Goal: Task Accomplishment & Management: Complete application form

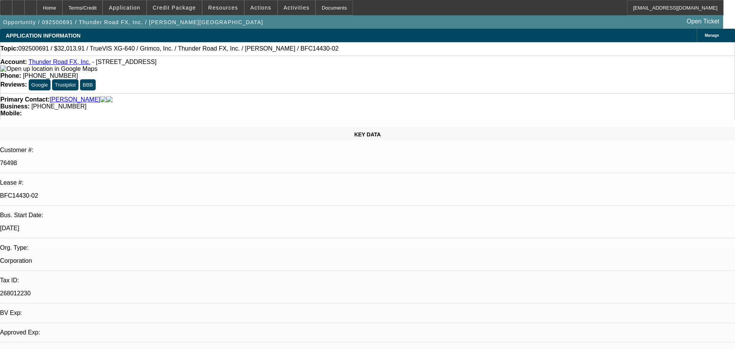
select select "0"
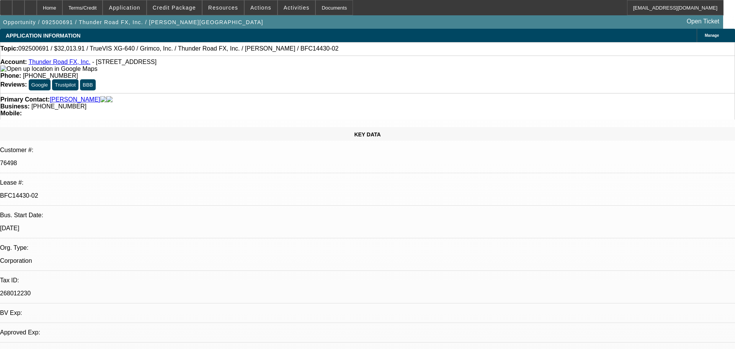
select select "0"
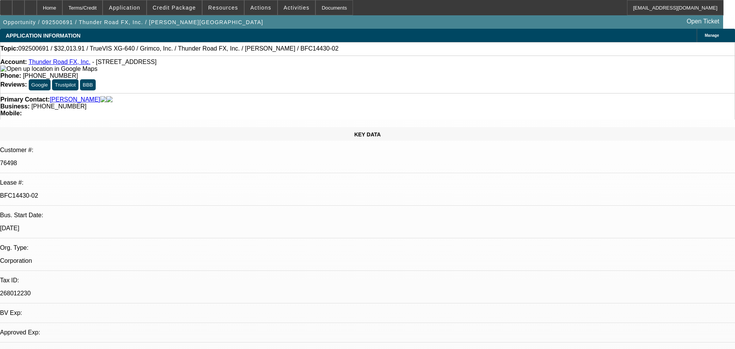
select select "0"
select select "1"
select select "3"
select select "2"
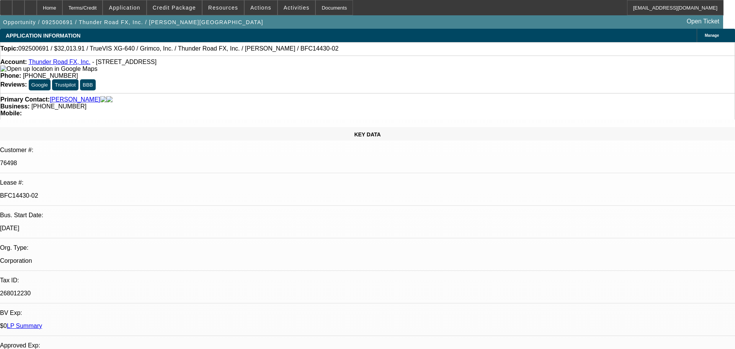
select select "1"
select select "3"
select select "2"
select select "1"
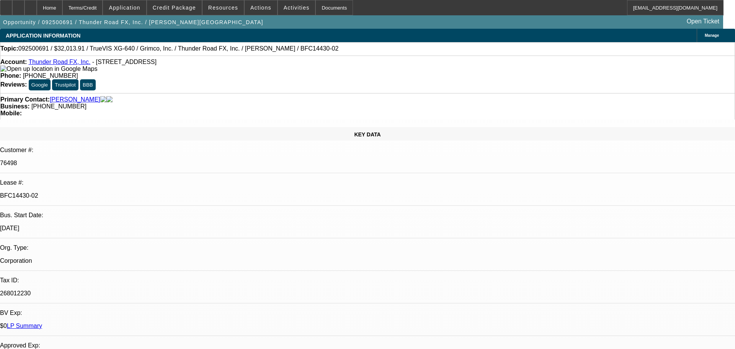
select select "2"
select select "1"
select select "2"
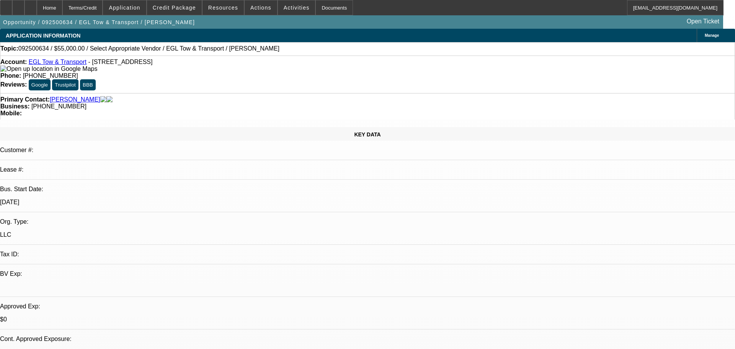
select select "0"
select select "2"
select select "0.1"
select select "4"
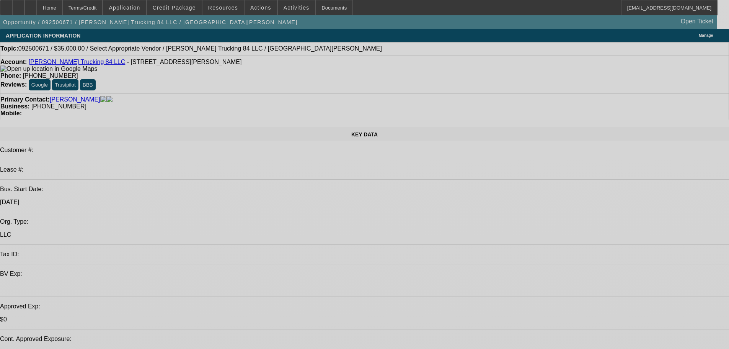
select select "0"
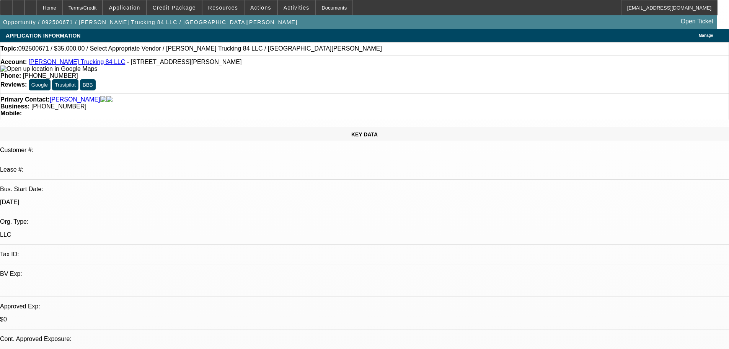
select select "2"
select select "0.1"
select select "4"
drag, startPoint x: 186, startPoint y: 5, endPoint x: 185, endPoint y: 9, distance: 4.0
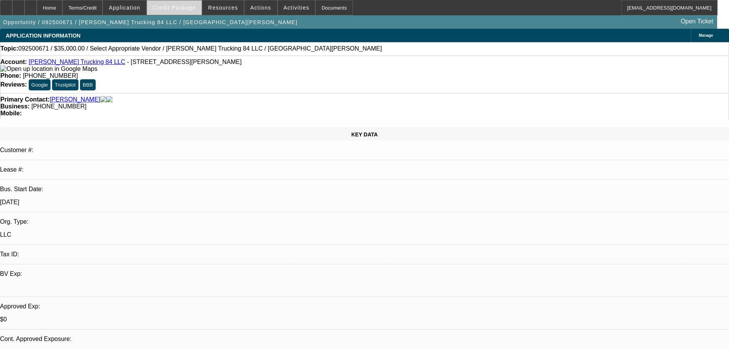
click at [186, 5] on span "Credit Package" at bounding box center [174, 8] width 43 height 6
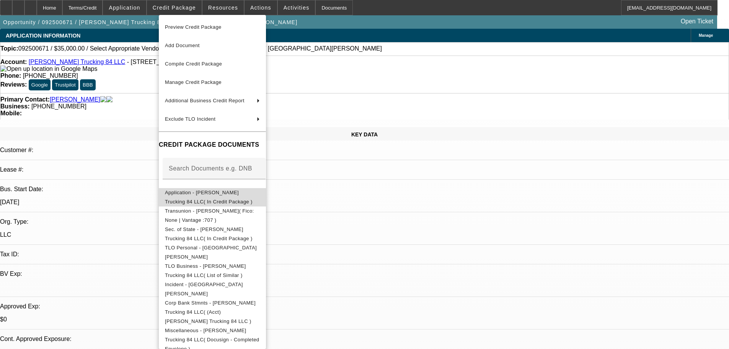
click at [240, 188] on button "Application - Montgomery Trucking 84 LLC( In Credit Package )" at bounding box center [212, 197] width 107 height 18
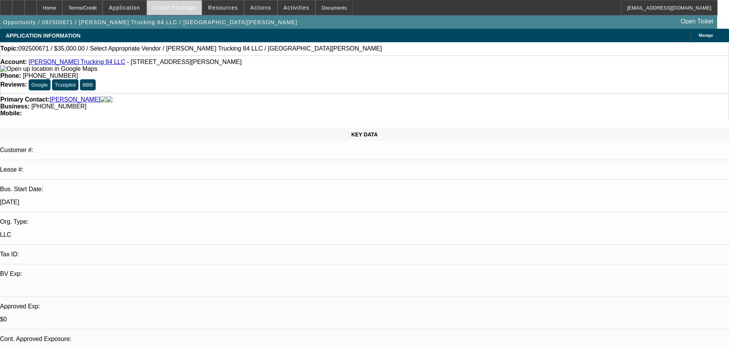
click at [183, 6] on span "Credit Package" at bounding box center [174, 8] width 43 height 6
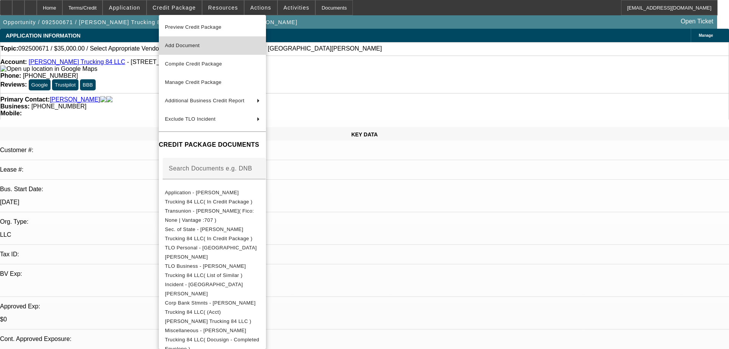
click at [192, 44] on span "Add Document" at bounding box center [182, 45] width 35 height 6
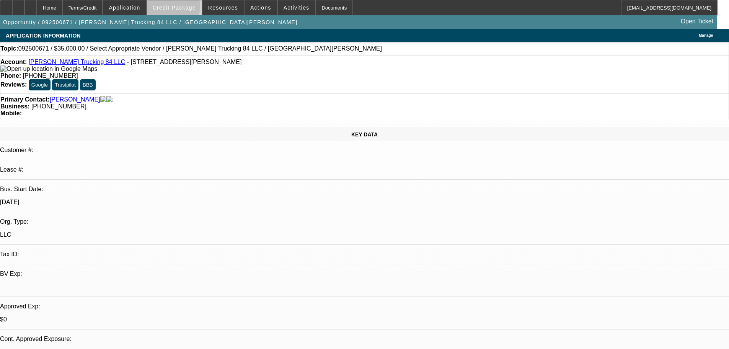
click at [185, 8] on span "Credit Package" at bounding box center [174, 8] width 43 height 6
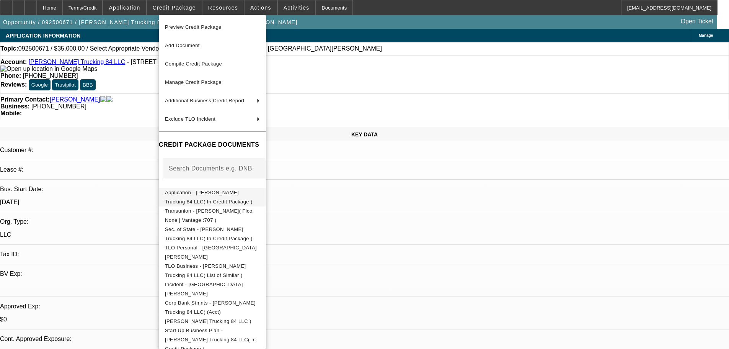
click at [247, 192] on span "Application - Montgomery Trucking 84 LLC( In Credit Package )" at bounding box center [209, 196] width 88 height 15
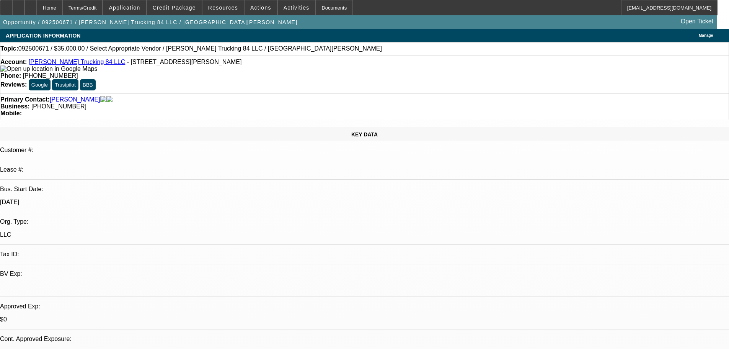
scroll to position [115, 0]
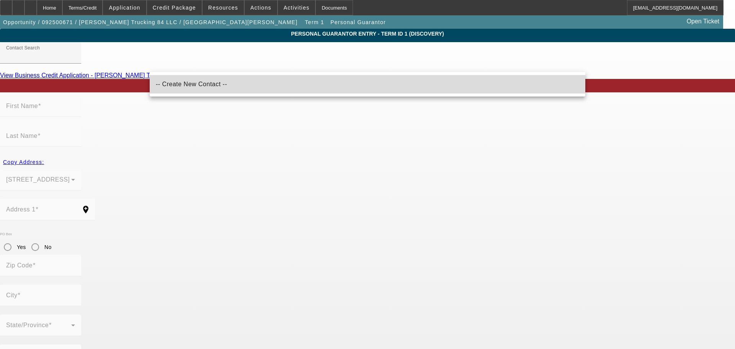
click at [214, 86] on mat-option "-- Create New Contact --" at bounding box center [368, 84] width 436 height 18
type input "-- Create New Contact --"
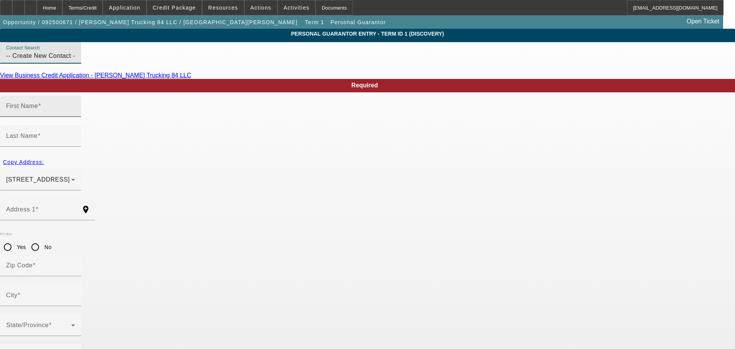
click at [41, 109] on label "First Name" at bounding box center [23, 106] width 35 height 7
click at [75, 114] on input "First Name" at bounding box center [40, 108] width 69 height 9
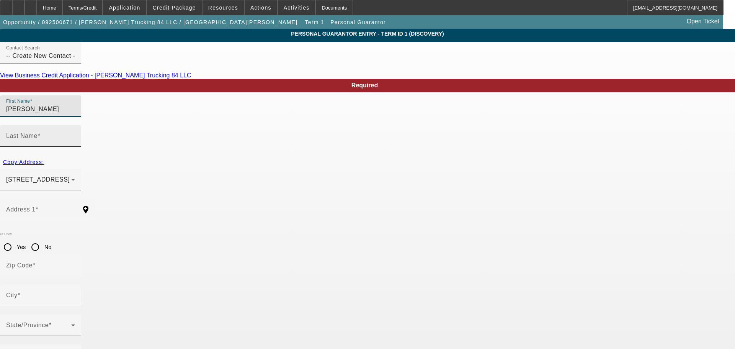
type input "Eric"
click at [38, 132] on mat-label "Last Name" at bounding box center [21, 135] width 31 height 7
click at [75, 134] on input "Last Name" at bounding box center [40, 138] width 69 height 9
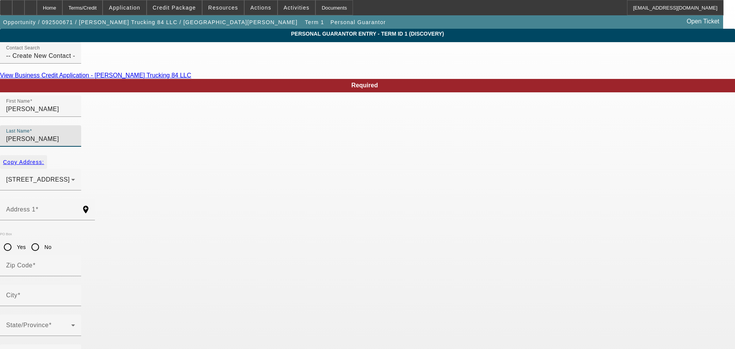
type input "Montgomery"
click at [44, 159] on span "Copy Address:" at bounding box center [23, 162] width 41 height 6
type input "14 Albany Drive"
type input "23666"
type input "Hampton"
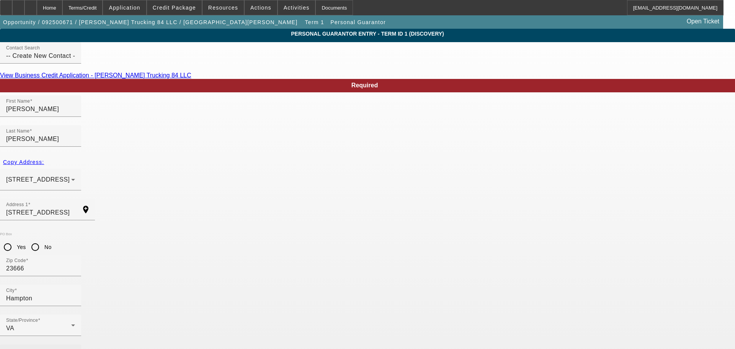
type input "(757) 696-0702"
type input "50"
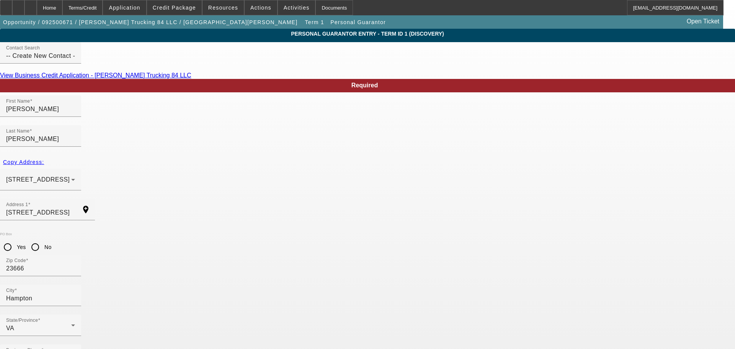
type input "225-59-0232"
type input "sharita00@gmail.com"
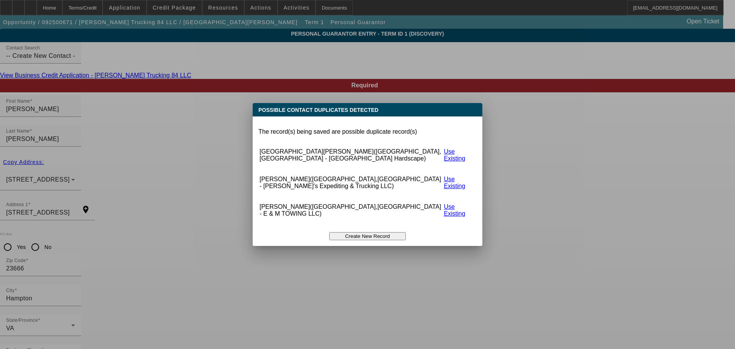
click at [380, 232] on button "Create New Record" at bounding box center [367, 236] width 77 height 8
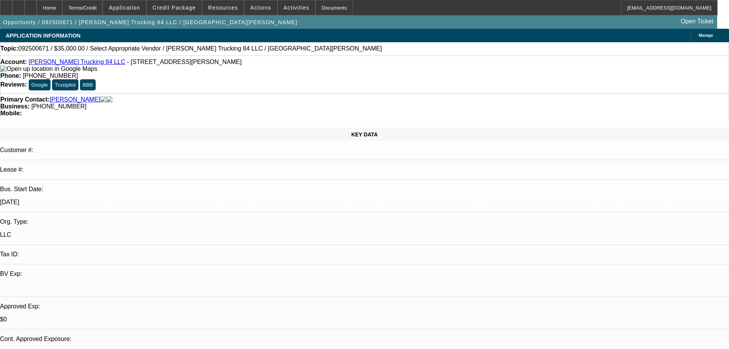
select select "0"
select select "2"
select select "0.1"
select select "4"
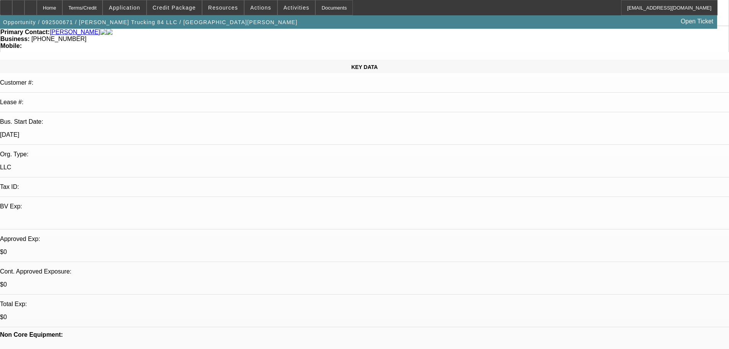
scroll to position [77, 0]
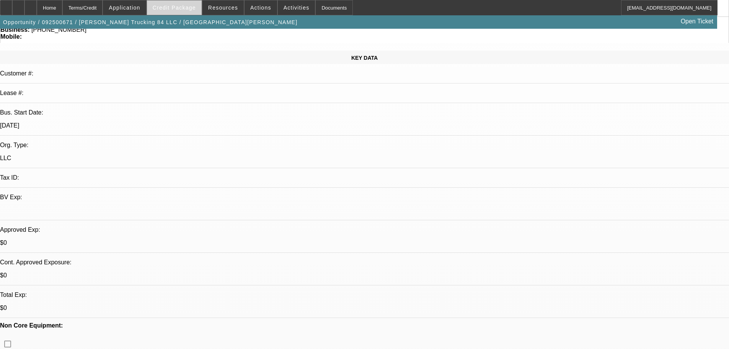
click at [185, 9] on span "Credit Package" at bounding box center [174, 8] width 43 height 6
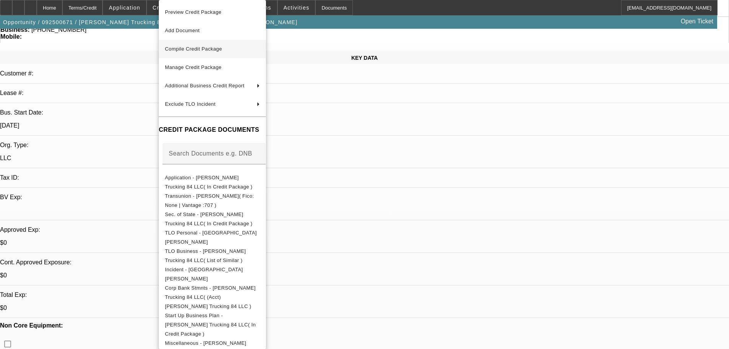
click at [208, 47] on span "Compile Credit Package" at bounding box center [193, 49] width 57 height 6
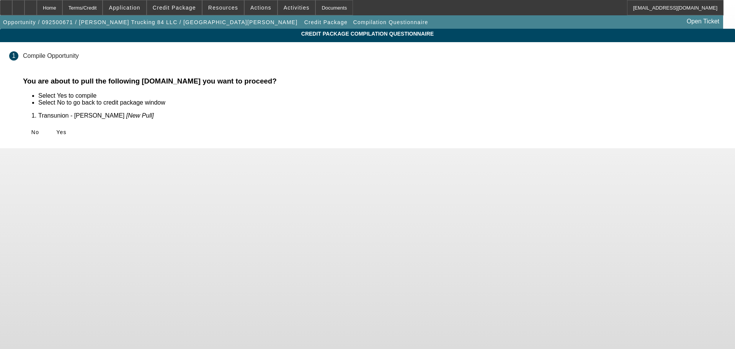
click at [56, 129] on icon at bounding box center [56, 132] width 0 height 6
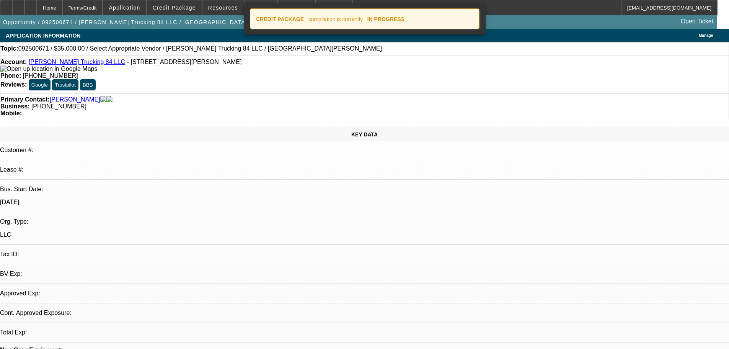
select select "0"
select select "2"
select select "0.1"
select select "4"
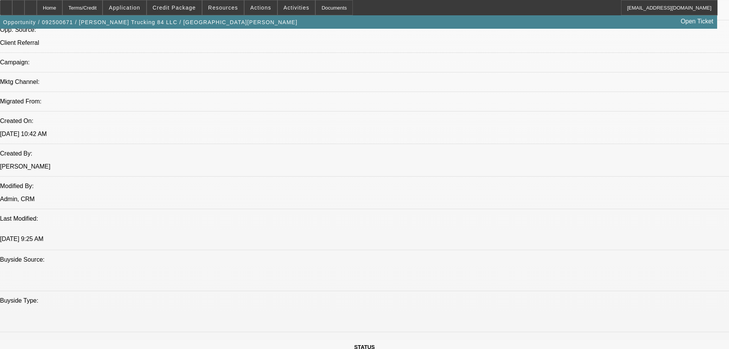
scroll to position [498, 0]
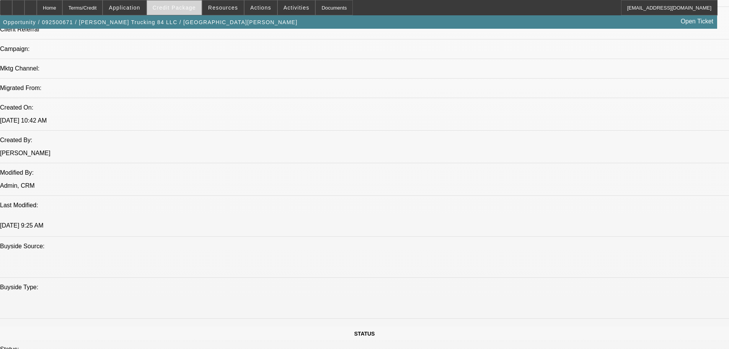
click at [194, 7] on span "Credit Package" at bounding box center [174, 8] width 43 height 6
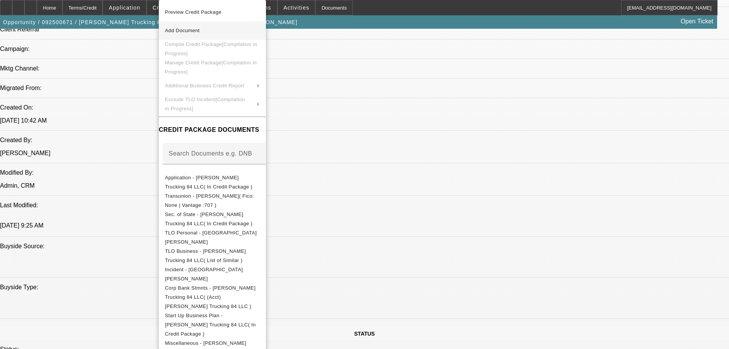
click at [213, 36] on button "Add Document" at bounding box center [212, 30] width 107 height 18
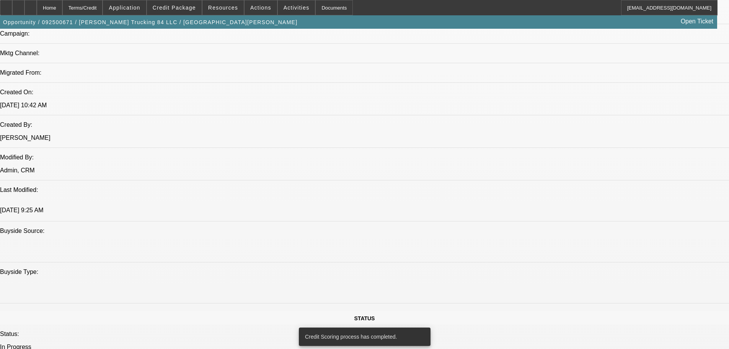
scroll to position [509, 0]
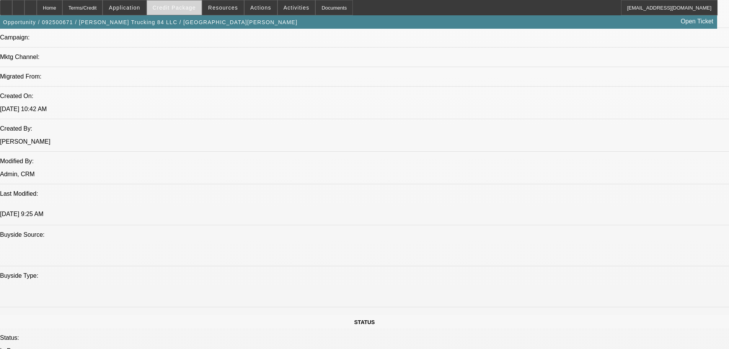
click at [190, 5] on span "Credit Package" at bounding box center [174, 8] width 43 height 6
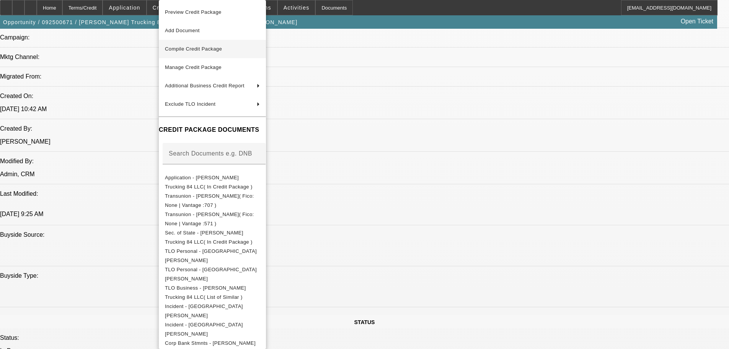
click at [222, 50] on span "Compile Credit Package" at bounding box center [193, 49] width 57 height 6
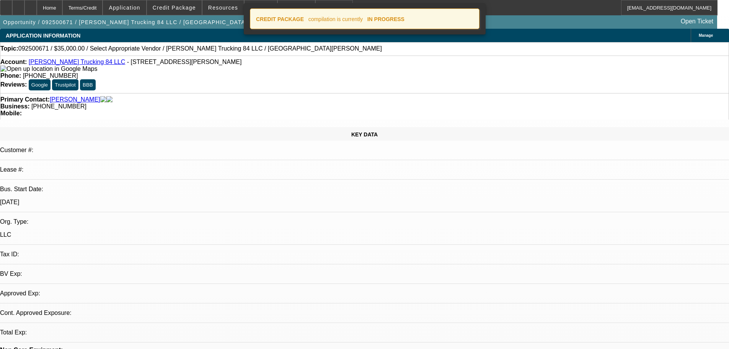
select select "0"
select select "2"
select select "0.1"
select select "4"
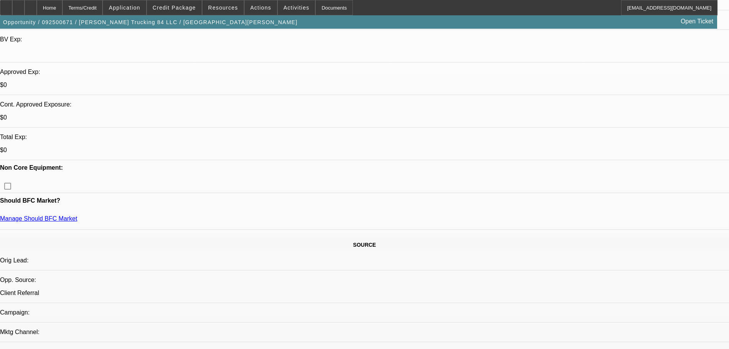
scroll to position [230, 0]
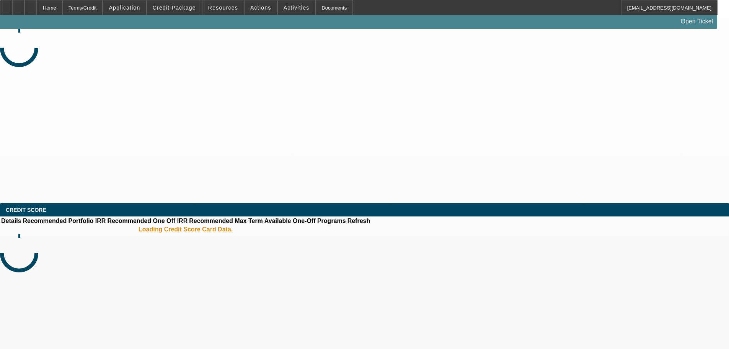
select select "0"
select select "2"
select select "0.1"
select select "4"
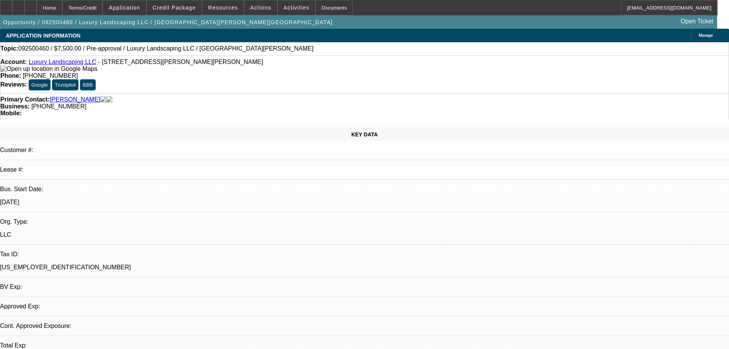
select select "0"
select select "2"
select select "0.1"
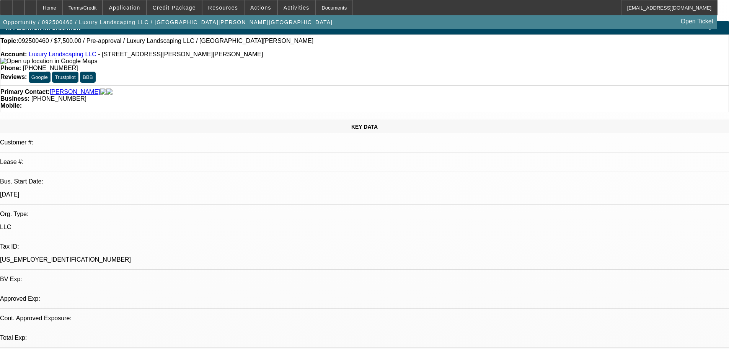
select select "2"
select select "4"
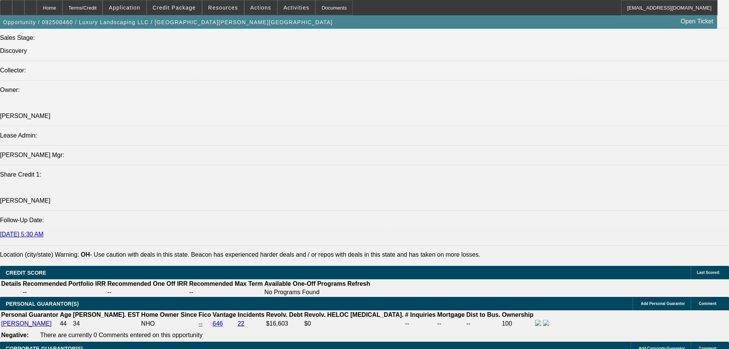
scroll to position [891, 0]
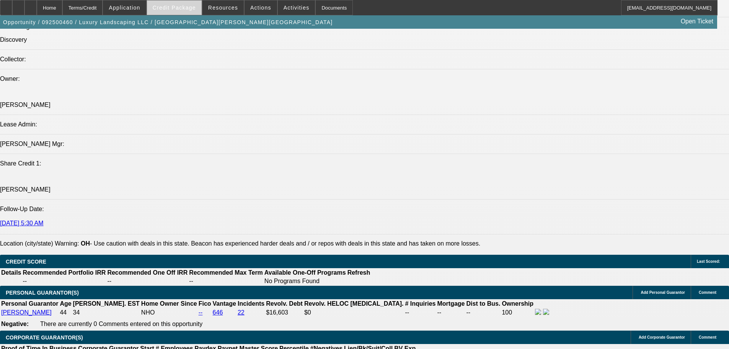
click at [182, 8] on span "Credit Package" at bounding box center [174, 8] width 43 height 6
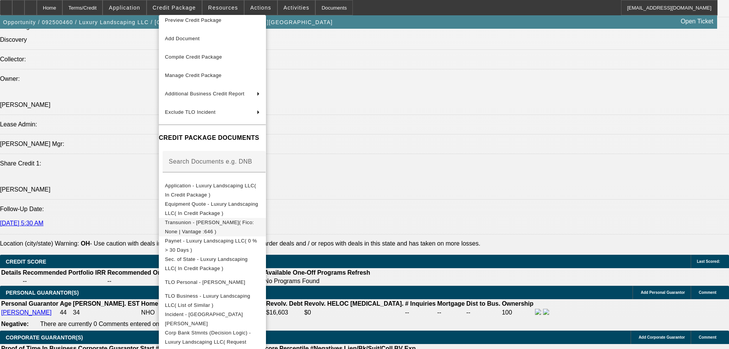
scroll to position [9, 0]
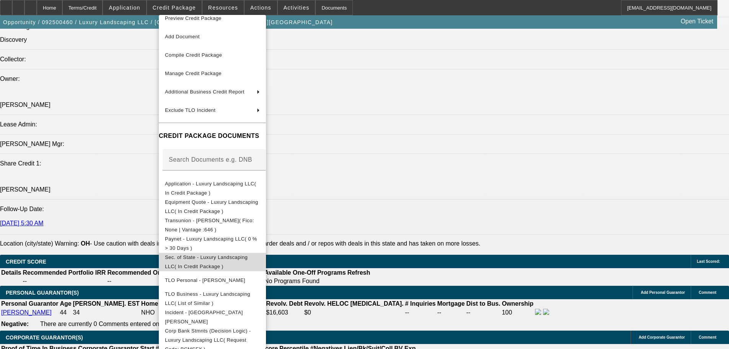
click at [248, 258] on span "Sec. of State - Luxury Landscaping LLC( In Credit Package )" at bounding box center [206, 261] width 83 height 15
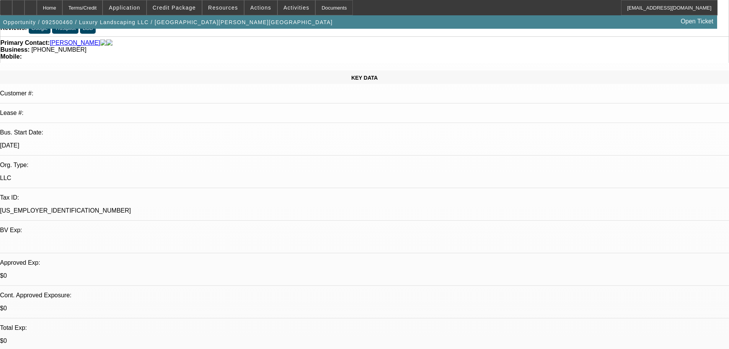
scroll to position [153, 0]
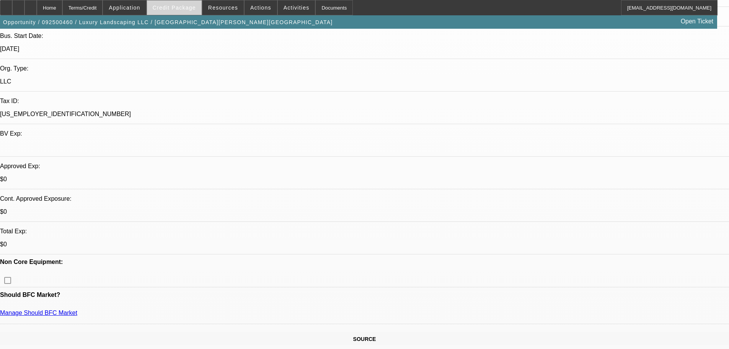
click at [188, 8] on span "Credit Package" at bounding box center [174, 8] width 43 height 6
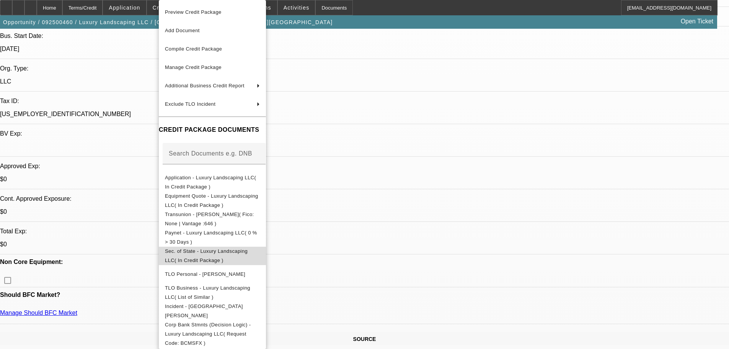
click at [248, 251] on span "Sec. of State - Luxury Landscaping LLC( In Credit Package )" at bounding box center [206, 255] width 83 height 15
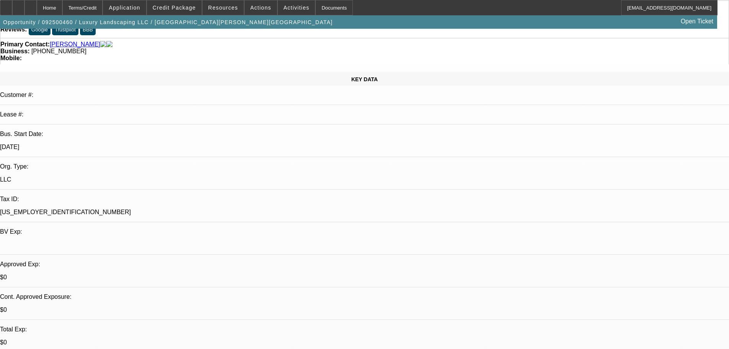
scroll to position [0, 0]
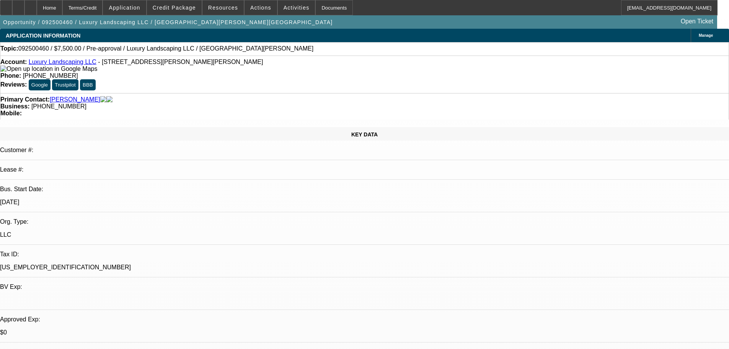
click at [70, 62] on link "Luxury Landscaping LLC" at bounding box center [63, 62] width 68 height 7
click at [189, 5] on span "Credit Package" at bounding box center [174, 8] width 43 height 6
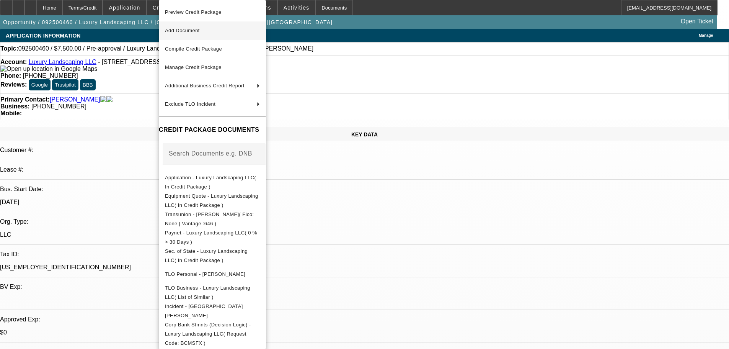
click at [219, 33] on span "Add Document" at bounding box center [212, 30] width 95 height 9
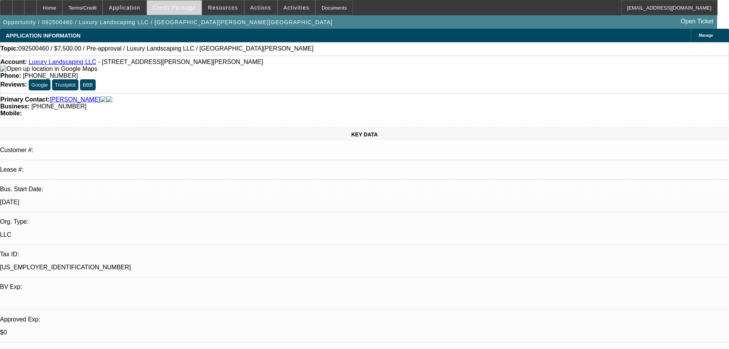
click at [179, 9] on span "Credit Package" at bounding box center [174, 8] width 43 height 6
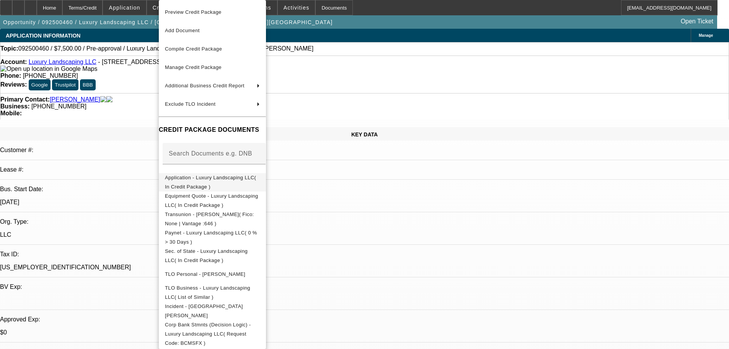
click at [227, 178] on span "Application - Luxury Landscaping LLC( In Credit Package )" at bounding box center [210, 182] width 91 height 15
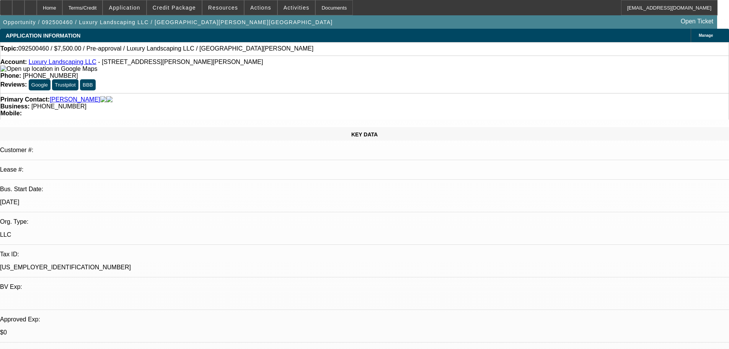
radio input "true"
type textarea "need to confirm ownership"
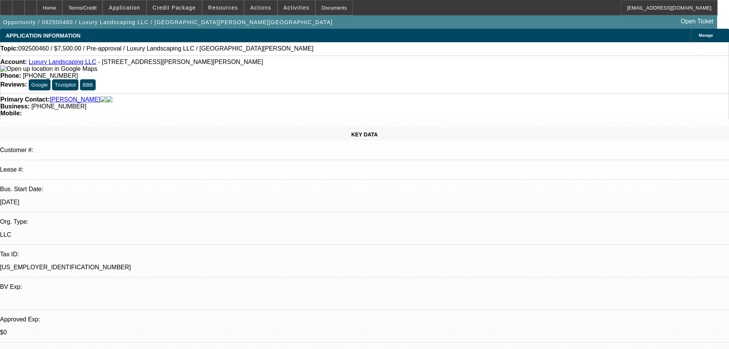
radio input "true"
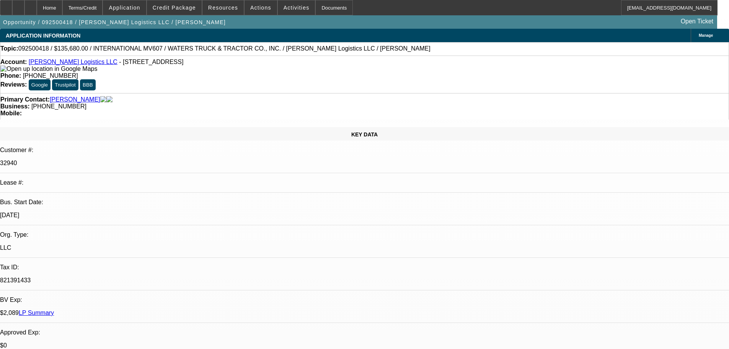
select select "0"
select select "2"
select select "0"
select select "6"
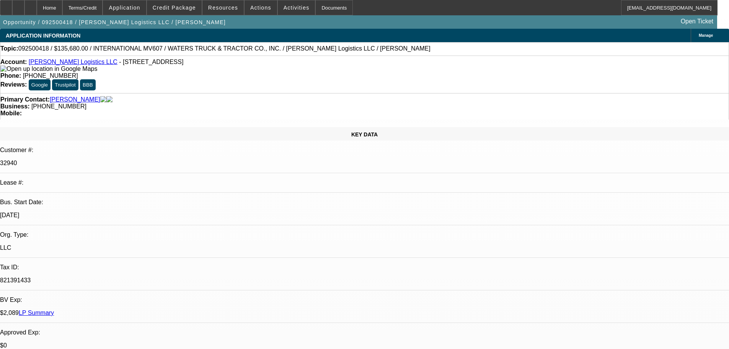
select select "0"
select select "2"
select select "0"
select select "6"
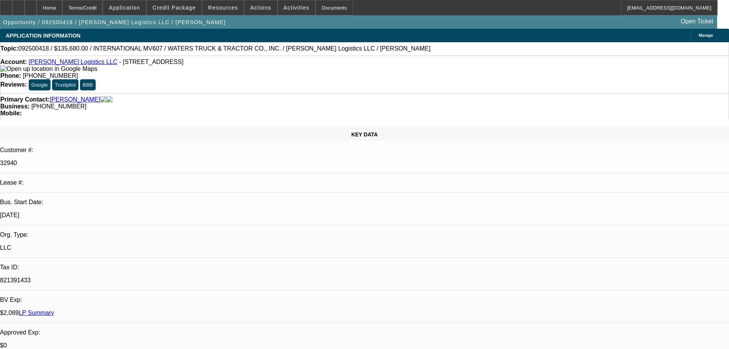
select select "0"
select select "2"
select select "0"
select select "6"
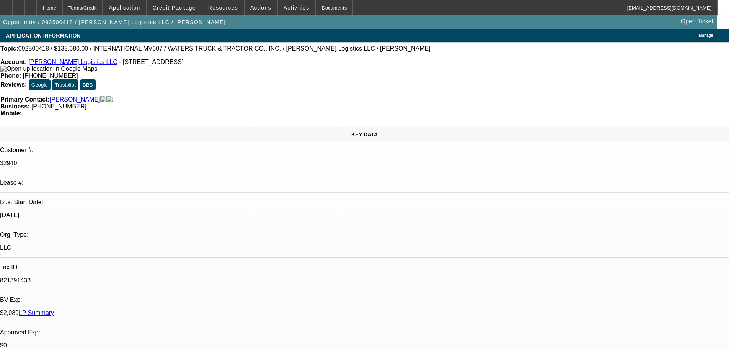
select select "0"
select select "2"
select select "0"
select select "6"
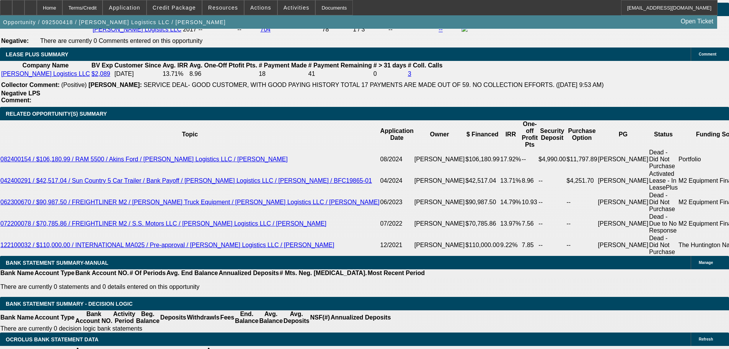
scroll to position [1110, 0]
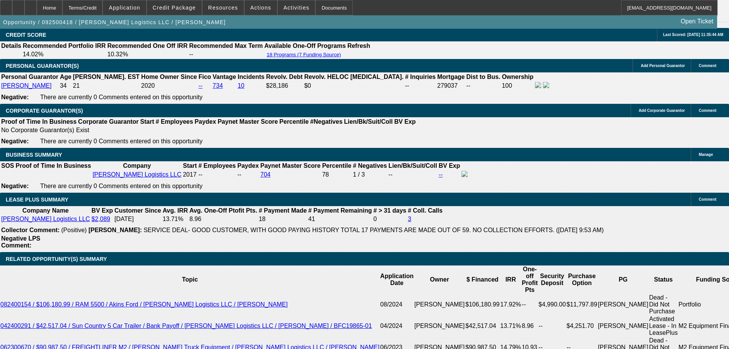
drag, startPoint x: 264, startPoint y: 191, endPoint x: 266, endPoint y: 188, distance: 4.1
select select "0"
select select "2"
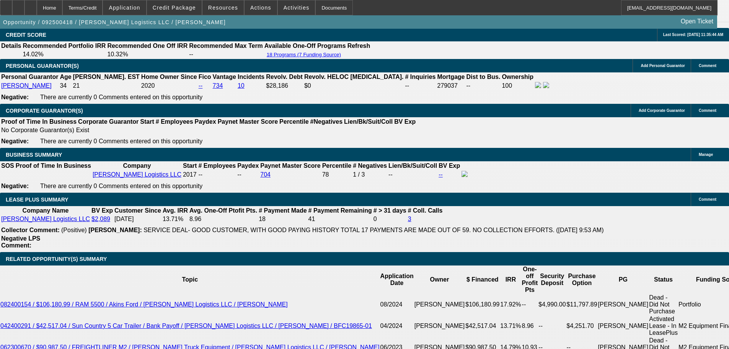
select select "2"
select select "0"
select select "6"
select select "0"
select select "2"
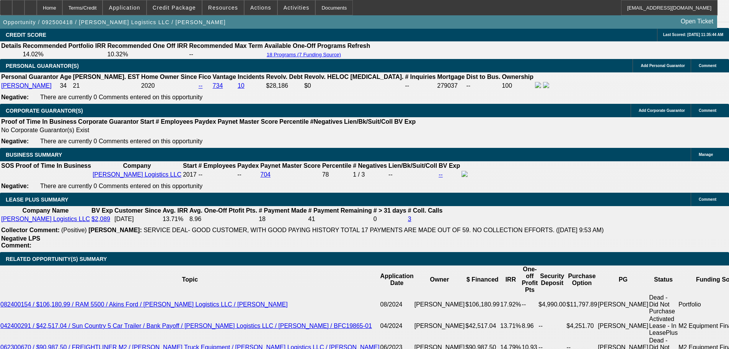
select select "2"
select select "0"
select select "6"
select select "0"
select select "2"
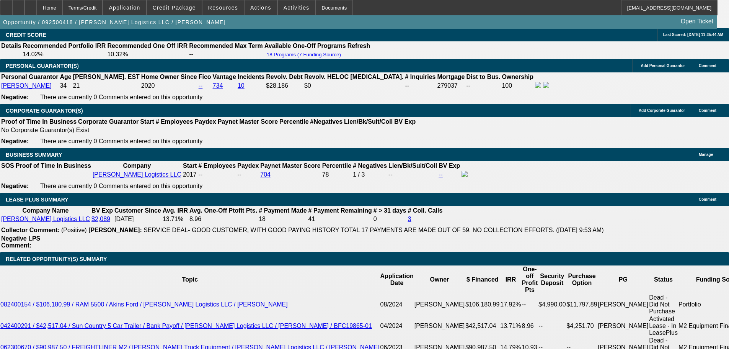
select select "2"
select select "0"
select select "6"
select select "0"
select select "2"
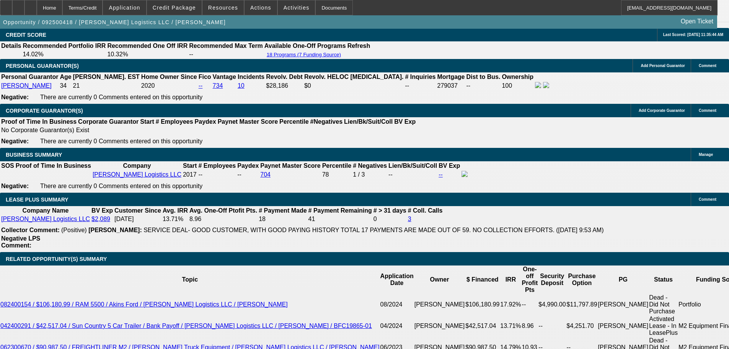
select select "2"
select select "0"
select select "6"
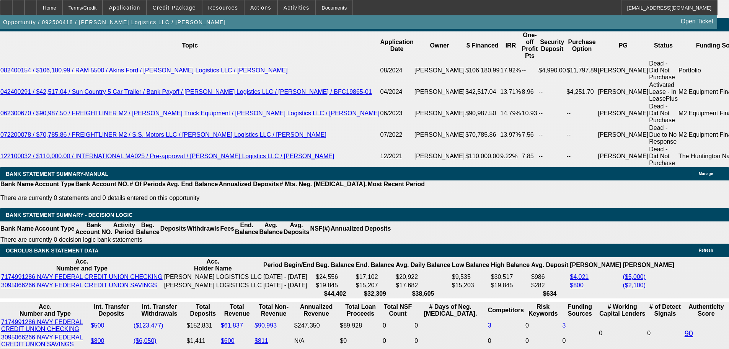
scroll to position [1325, 0]
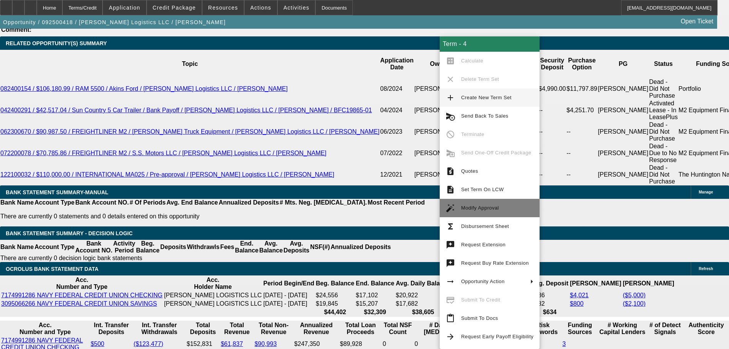
click at [490, 209] on span "Modify Approval" at bounding box center [480, 208] width 38 height 6
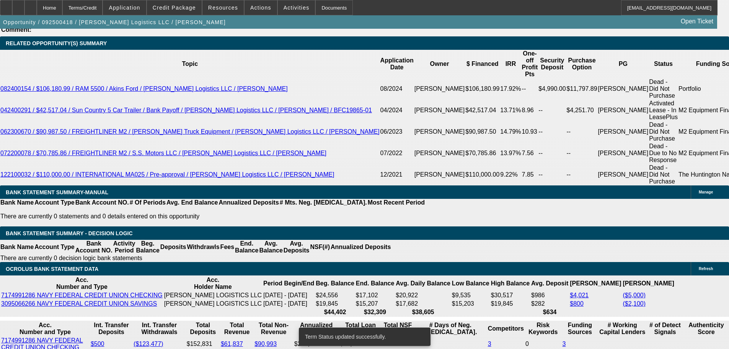
select select "0"
select select "2"
select select "0"
select select "6"
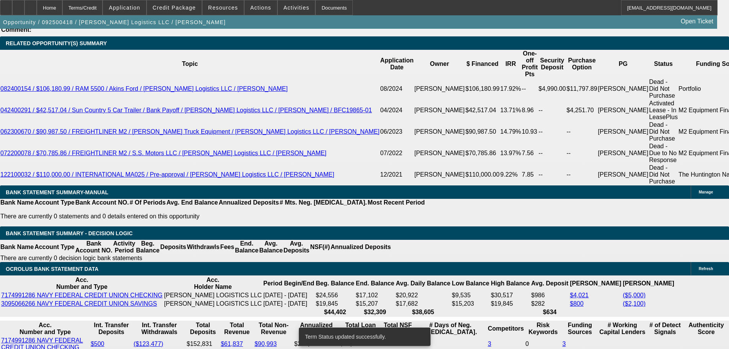
select select "0"
select select "2"
select select "0"
select select "6"
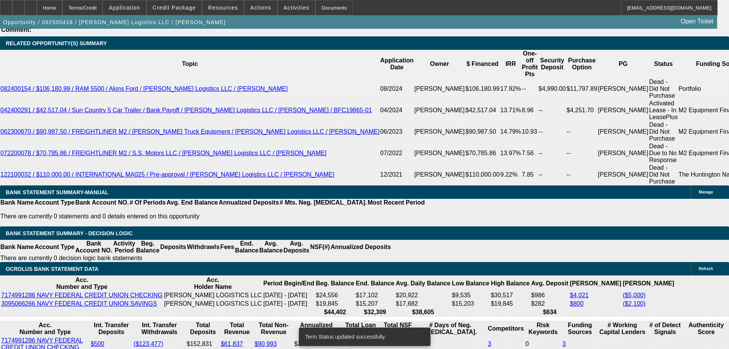
select select "0"
select select "2"
select select "0"
select select "6"
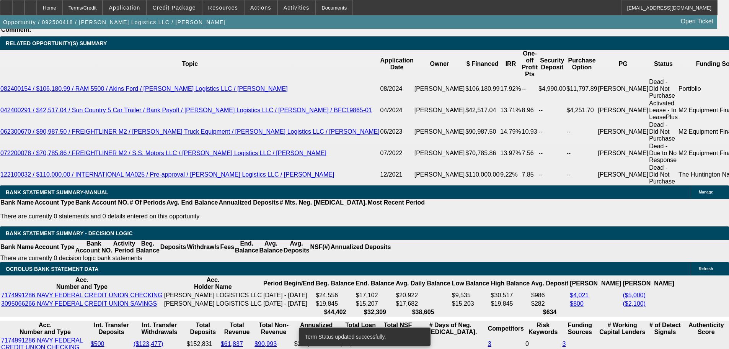
select select "0"
select select "2"
select select "0"
select select "6"
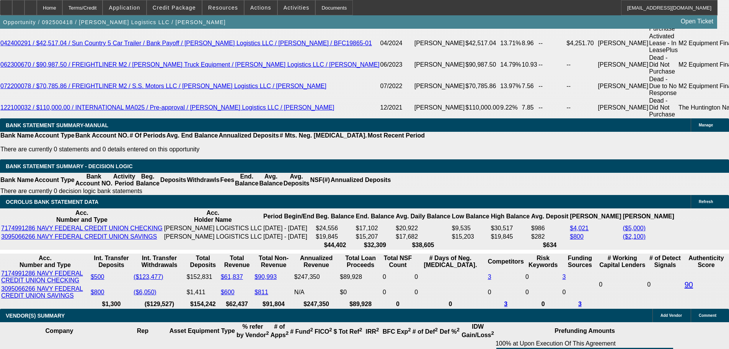
scroll to position [1440, 0]
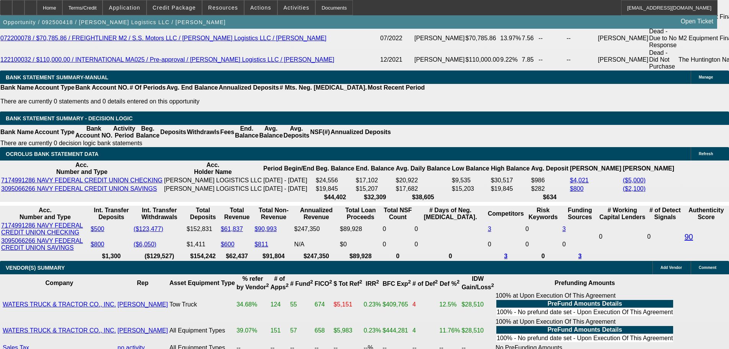
drag, startPoint x: 108, startPoint y: 151, endPoint x: 157, endPoint y: 153, distance: 49.0
type input "2200"
type input "$4,400.00"
type input "UNKNOWN"
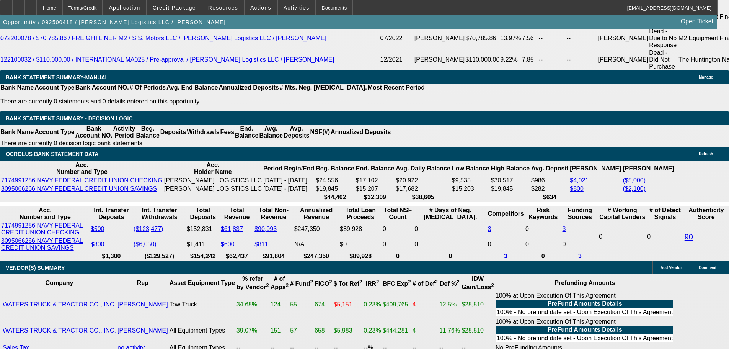
type input "9.2"
type input "$2,200.00"
drag, startPoint x: 116, startPoint y: 161, endPoint x: 152, endPoint y: 159, distance: 35.6
type input "$0.00"
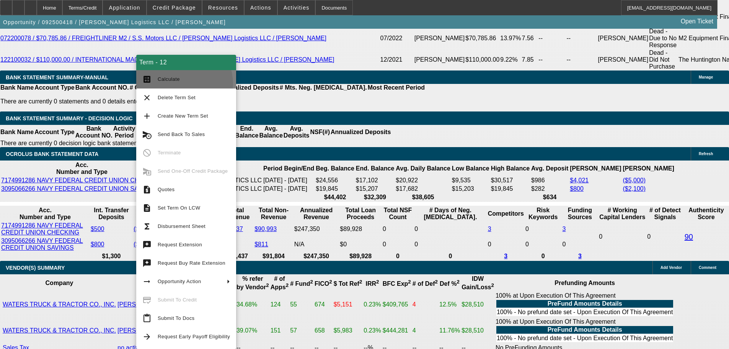
click at [175, 84] on button "calculate Calculate" at bounding box center [186, 79] width 100 height 18
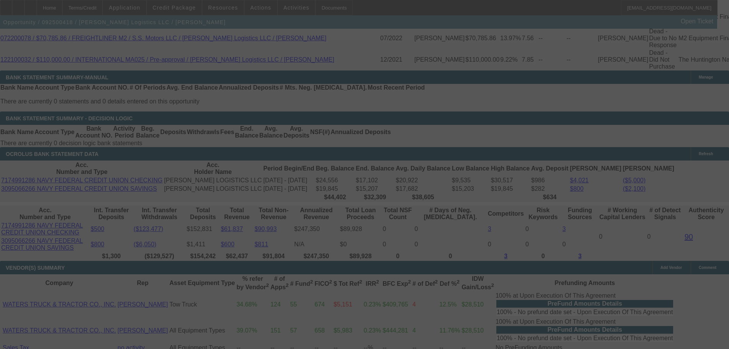
select select "0"
select select "2"
select select "0"
select select "6"
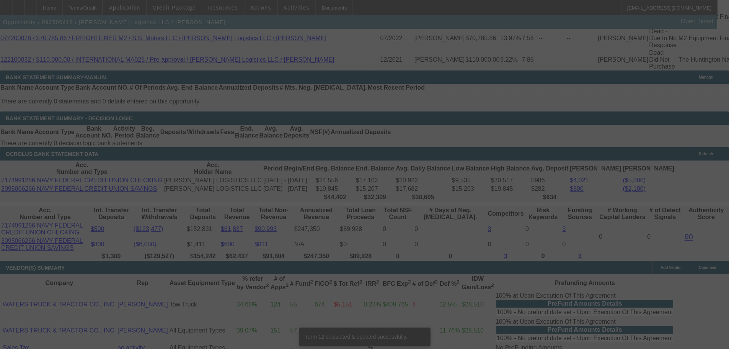
scroll to position [1456, 0]
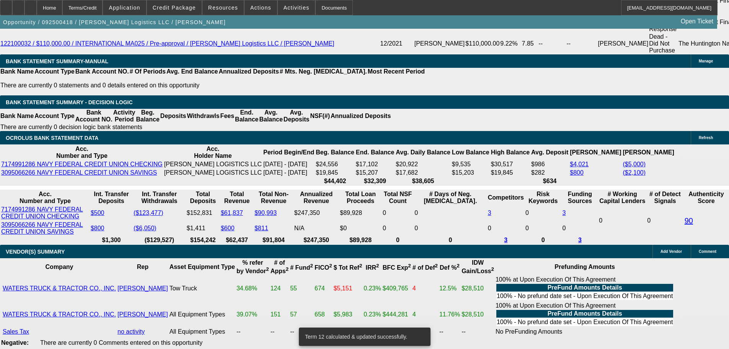
drag, startPoint x: 115, startPoint y: 137, endPoint x: 199, endPoint y: 148, distance: 85.4
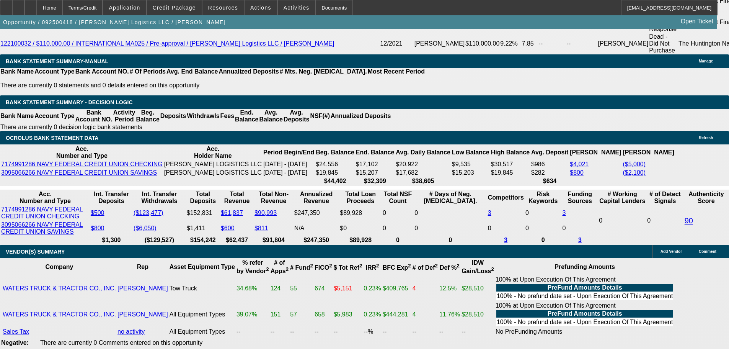
type input "2300"
type input "$4,600.00"
type input "UNKNOWN"
type input "10.7"
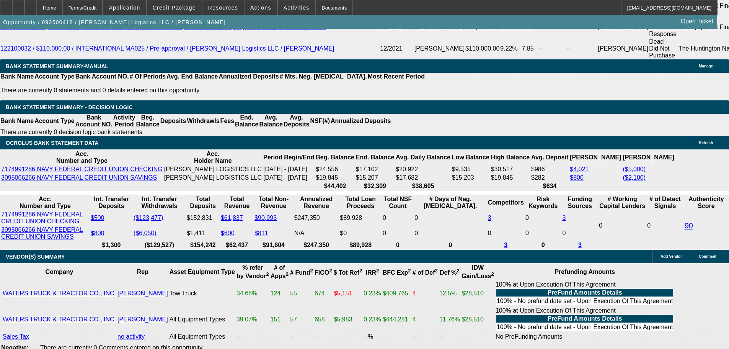
scroll to position [1418, 0]
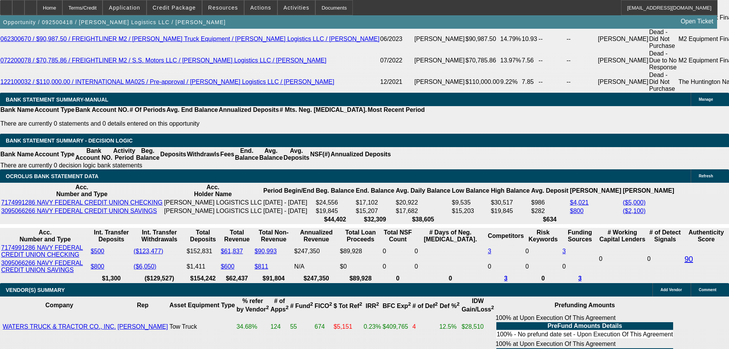
type input "$2,300.00"
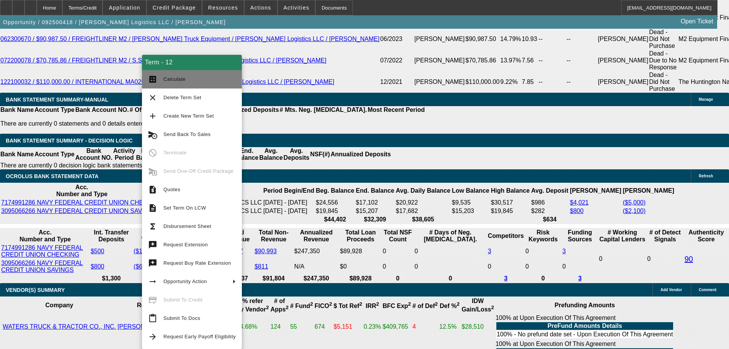
click at [195, 75] on span "Calculate" at bounding box center [199, 79] width 72 height 9
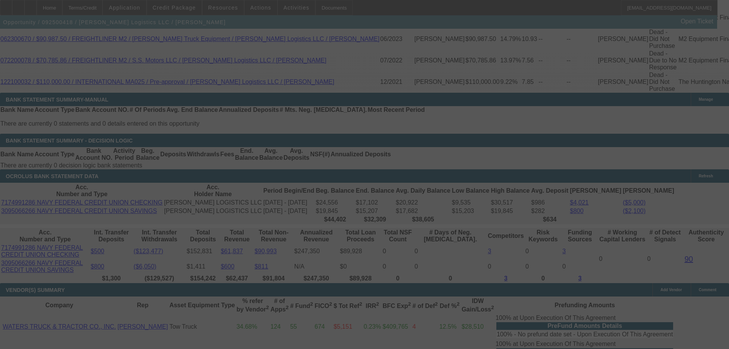
select select "0"
select select "2"
select select "0"
select select "6"
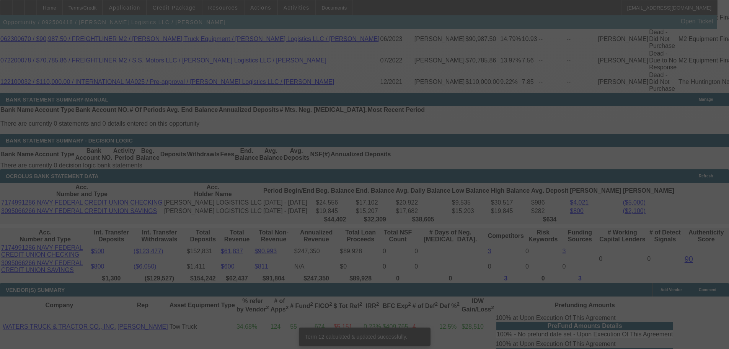
scroll to position [1414, 0]
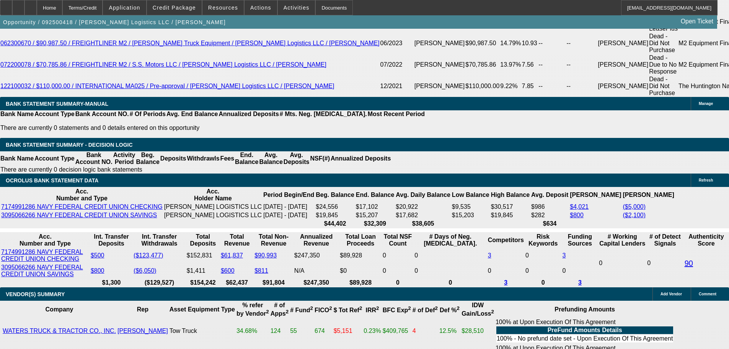
drag, startPoint x: 115, startPoint y: 176, endPoint x: 174, endPoint y: 178, distance: 58.6
type input "23"
type input "$46.00"
type input "UNKNOWN"
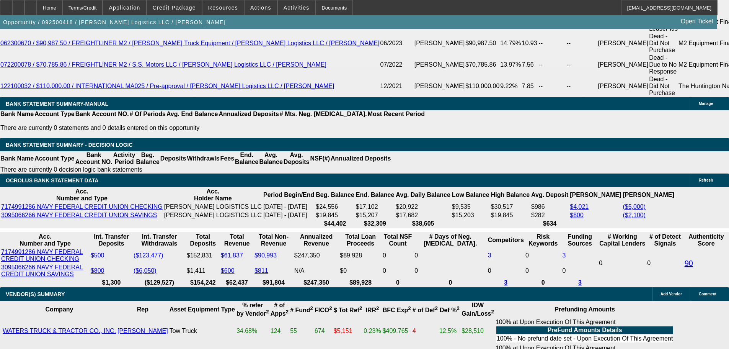
type input "2325"
type input "$4,650.00"
type input "11"
type input "$2,325.00"
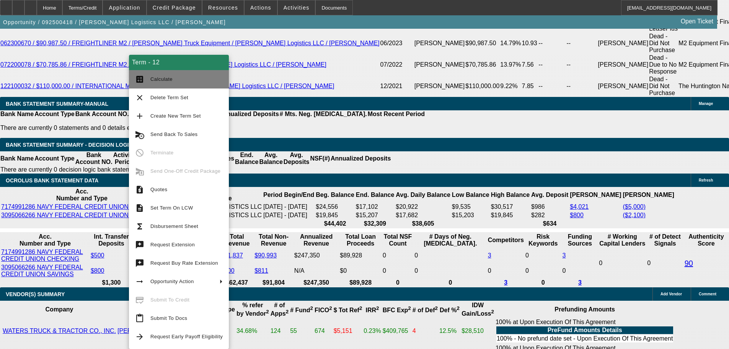
click at [170, 75] on span "Calculate" at bounding box center [186, 79] width 72 height 9
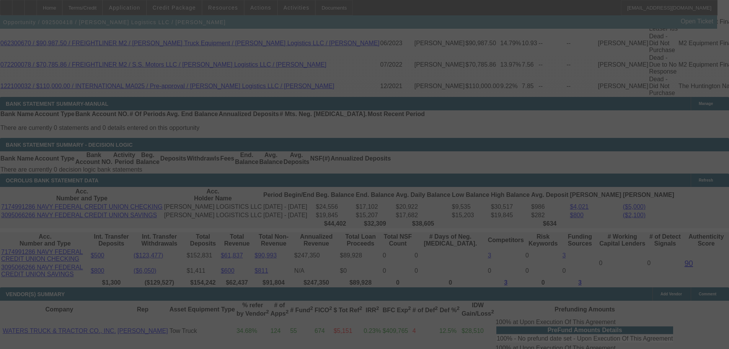
scroll to position [1376, 0]
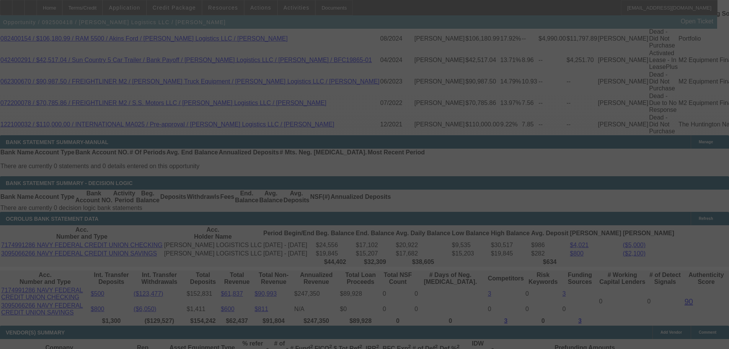
select select "0"
select select "2"
select select "0"
select select "6"
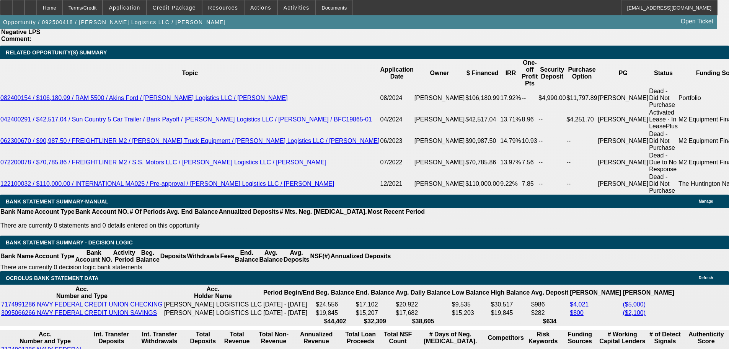
scroll to position [1299, 0]
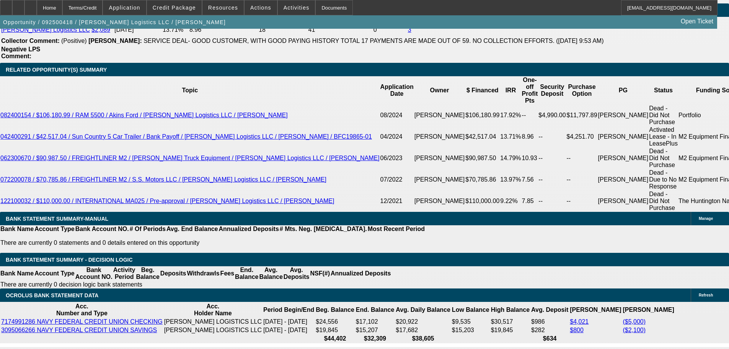
select select "0"
select select "2"
select select "0"
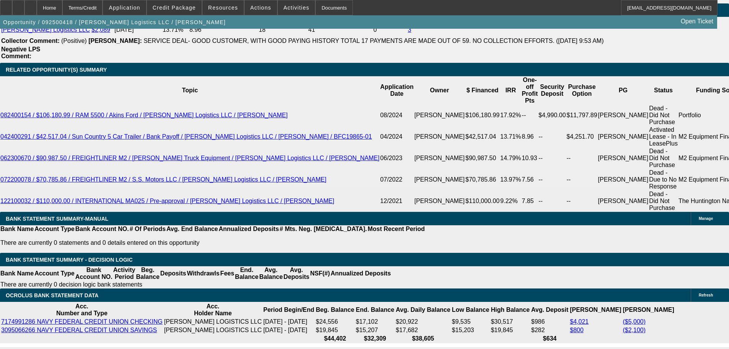
select select "6"
select select "0"
select select "2"
select select "0"
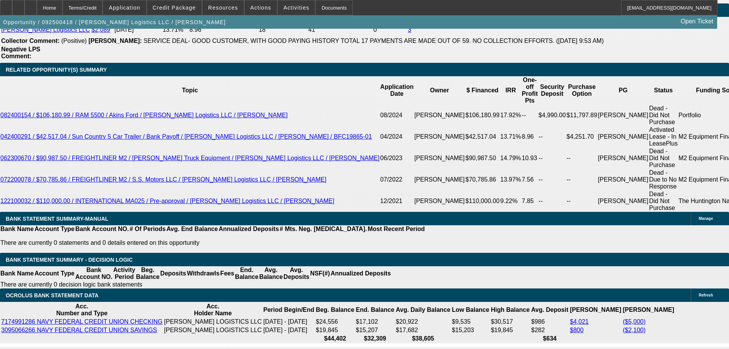
select select "6"
select select "0"
select select "2"
select select "0"
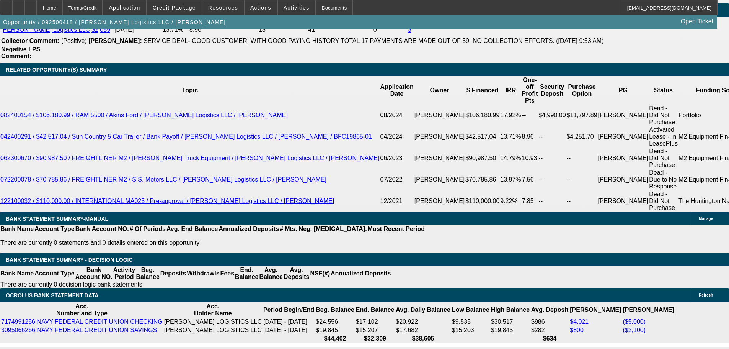
select select "6"
select select "0"
select select "2"
select select "0"
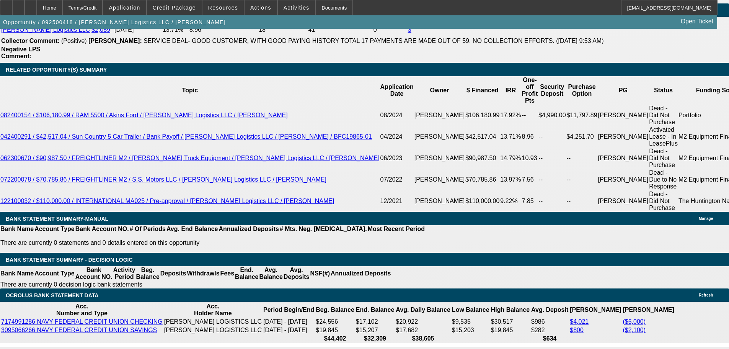
select select "6"
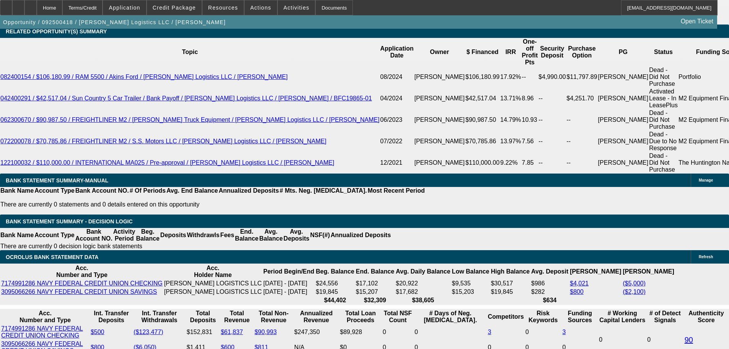
scroll to position [1414, 0]
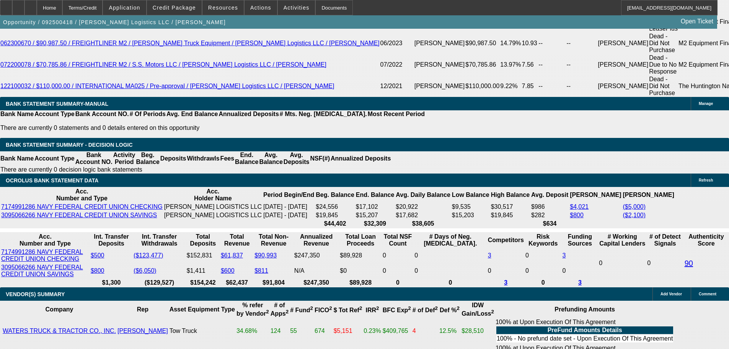
drag, startPoint x: 110, startPoint y: 178, endPoint x: 164, endPoint y: 178, distance: 53.6
type input "26"
type input "$4.00"
type input "UNKNOWN"
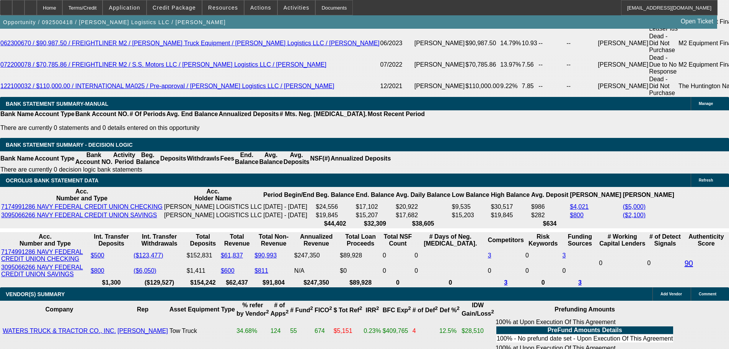
type input "2600"
type input "11.3"
type input "$5,200.00"
type input "$2,600.00"
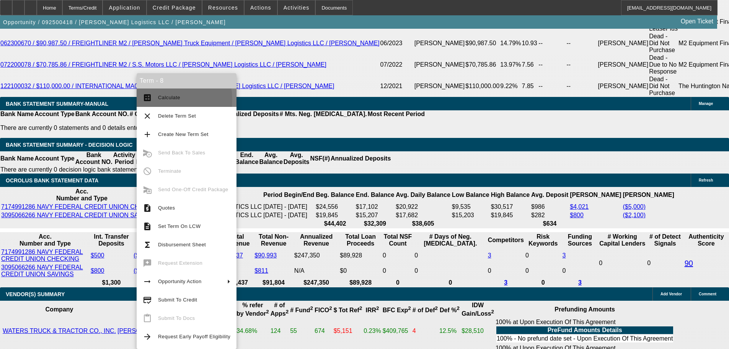
click at [162, 100] on span "Calculate" at bounding box center [169, 98] width 22 height 6
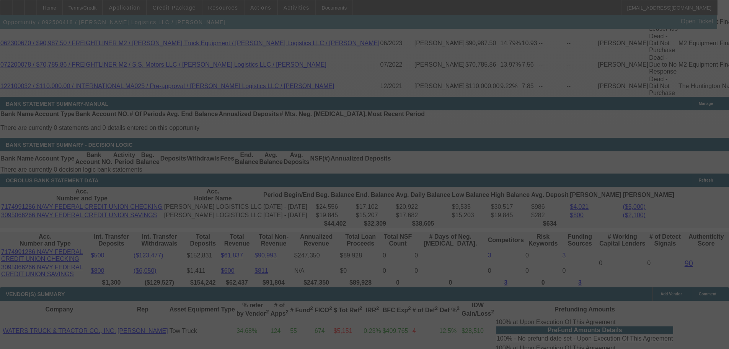
select select "0"
select select "2"
select select "0"
select select "6"
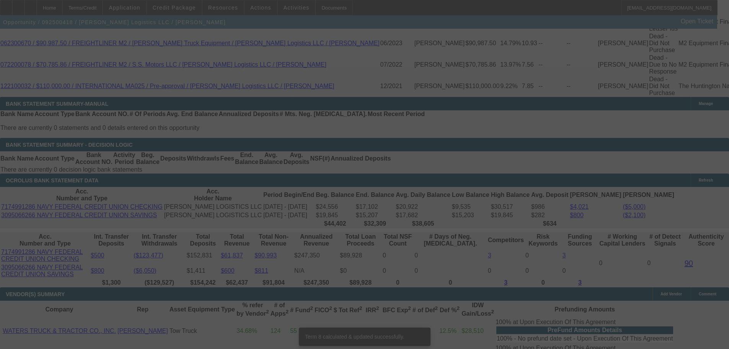
scroll to position [1410, 0]
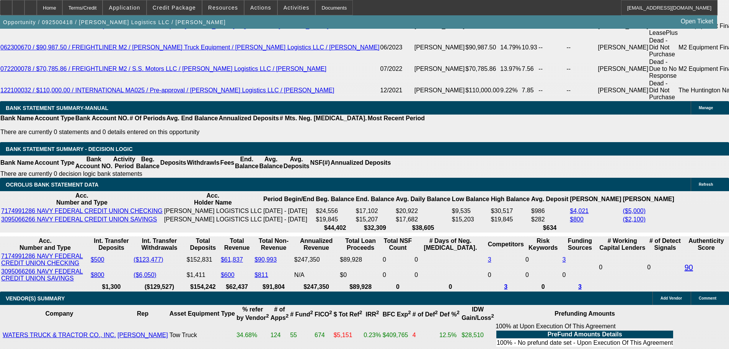
type input "0"
drag, startPoint x: 118, startPoint y: 192, endPoint x: 170, endPoint y: 194, distance: 51.7
type input "UNKNOWN"
drag, startPoint x: 121, startPoint y: 192, endPoint x: 169, endPoint y: 196, distance: 48.4
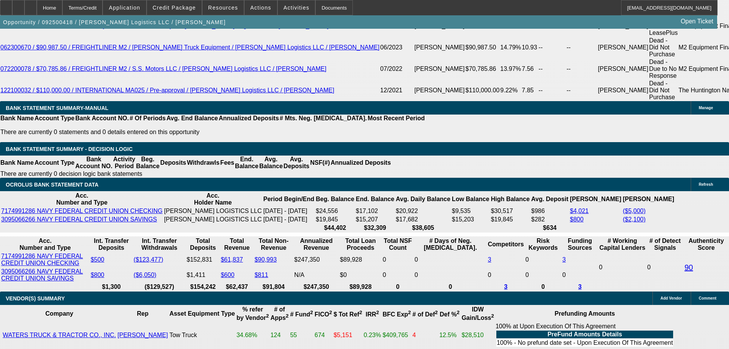
type input "13568"
type input "2600"
type input "$13,568.00"
drag, startPoint x: 116, startPoint y: 183, endPoint x: 181, endPoint y: 183, distance: 65.1
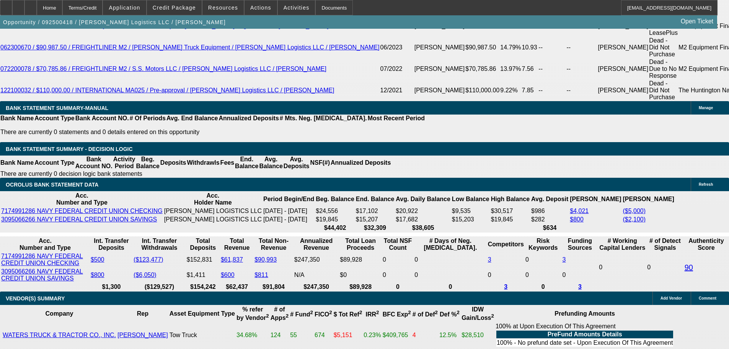
type input "2"
type input "$4.00"
type input "25"
type input "2500"
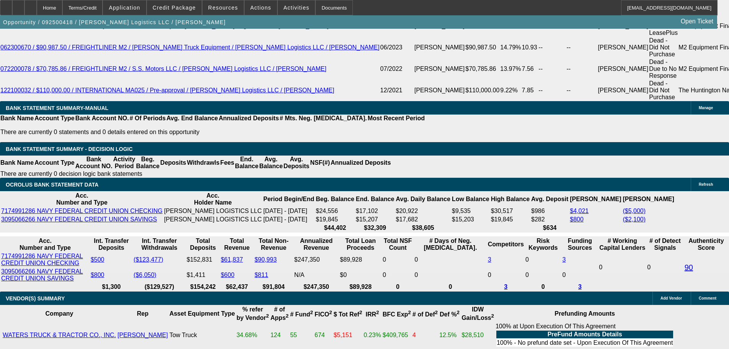
type input "$5,000.00"
type input "9.8"
type input "$2,500.00"
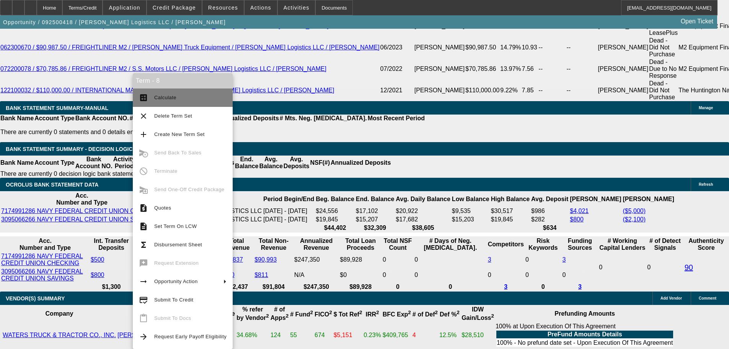
click at [157, 96] on span "Calculate" at bounding box center [165, 98] width 22 height 6
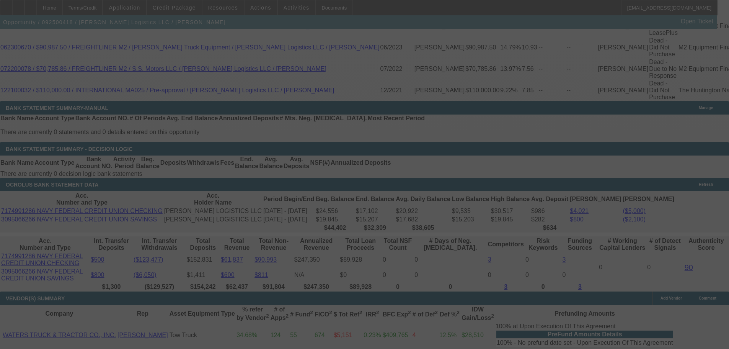
select select "0"
select select "2"
select select "0"
select select "6"
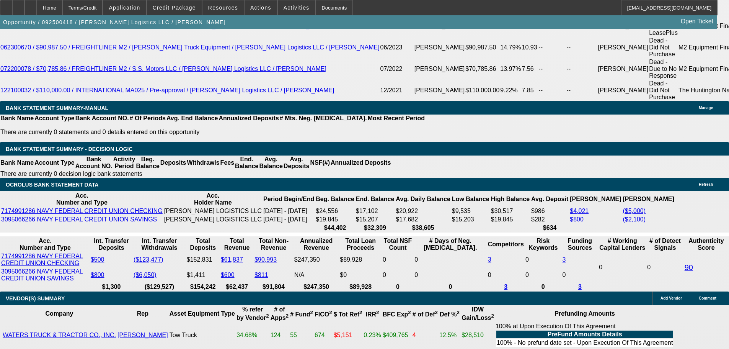
drag, startPoint x: 114, startPoint y: 182, endPoint x: 180, endPoint y: 185, distance: 65.9
type input "24"
type input "$48.00"
type input "UNKNOWN"
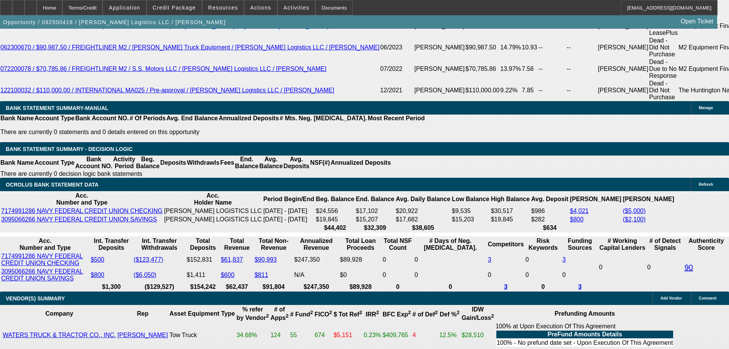
type input "2450"
type input "9.1"
type input "$4,900.00"
type input "$2,450.00"
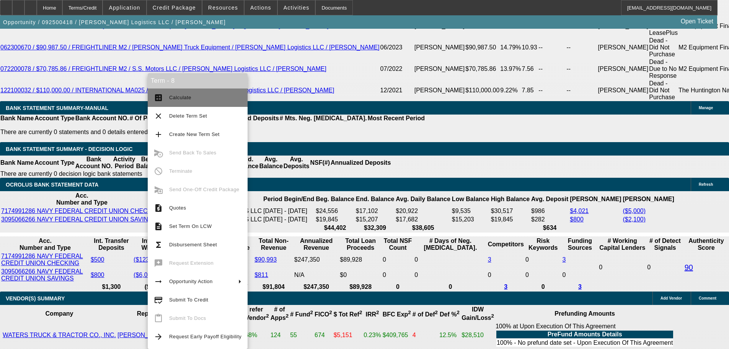
click at [173, 98] on span "Calculate" at bounding box center [180, 98] width 22 height 6
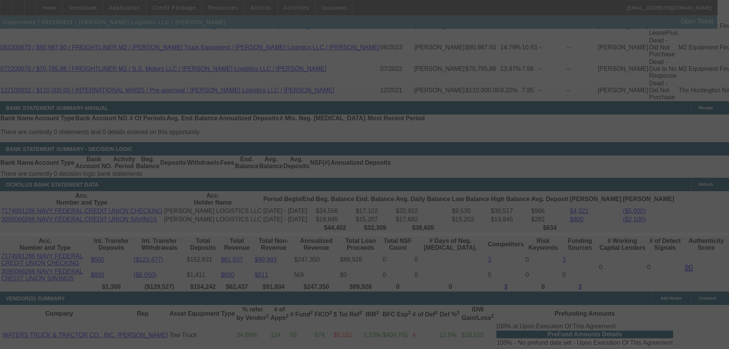
select select "0"
select select "2"
select select "0"
select select "6"
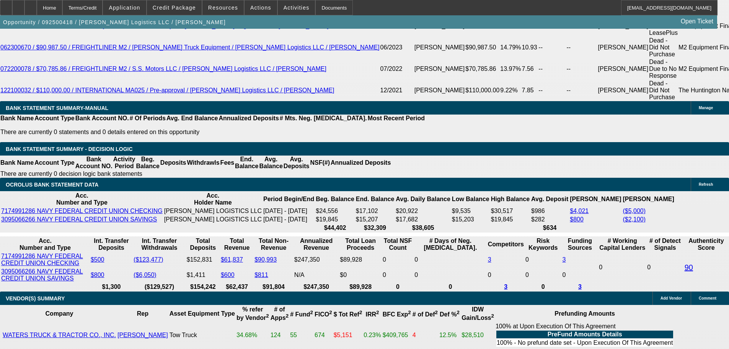
type input "13568"
drag, startPoint x: 112, startPoint y: 194, endPoint x: 170, endPoint y: 202, distance: 58.3
type input "UNKNOWN"
type input "0"
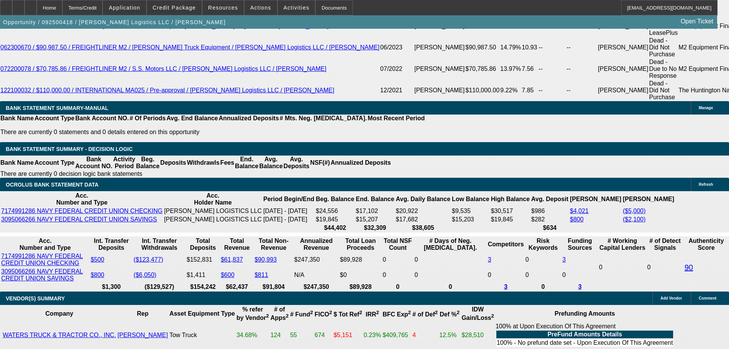
type input "2450"
type input "$0.00"
drag, startPoint x: 124, startPoint y: 181, endPoint x: 174, endPoint y: 182, distance: 49.8
type input "2"
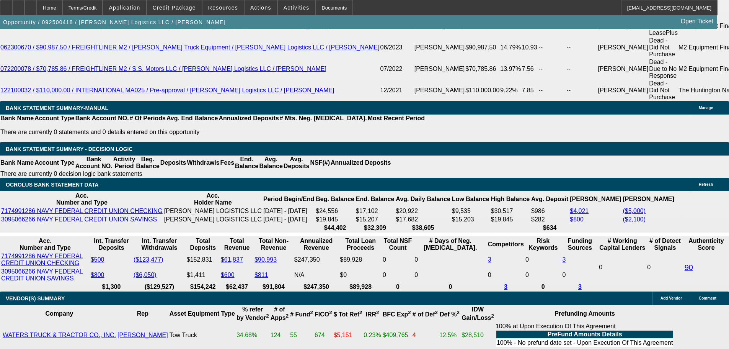
type input "$4.00"
type input "26"
type input "2625"
type input "$5,250.00"
type input "11.6"
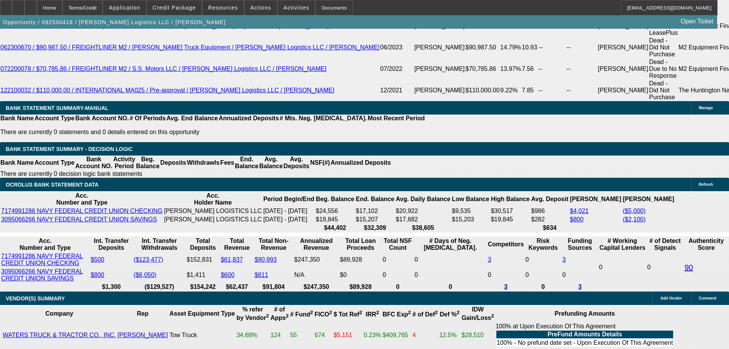
type input "$2,625.00"
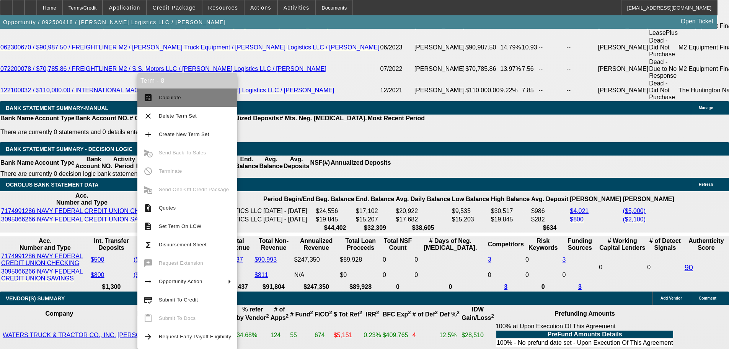
click at [167, 98] on span "Calculate" at bounding box center [170, 98] width 22 height 6
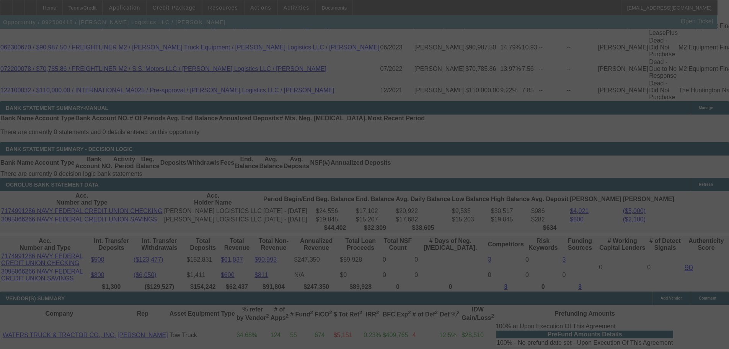
select select "0"
select select "2"
select select "0"
select select "6"
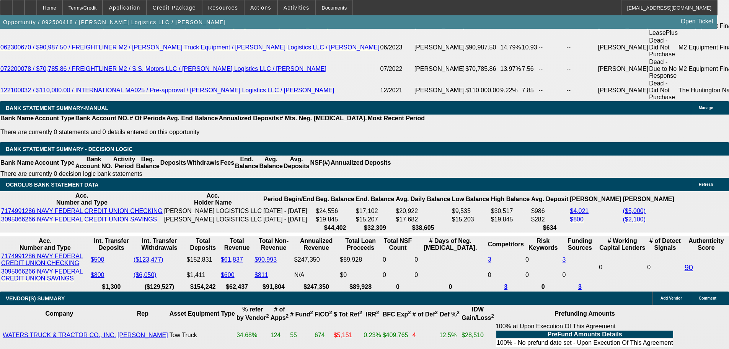
drag, startPoint x: 305, startPoint y: 180, endPoint x: 379, endPoint y: 181, distance: 74.6
type input "23"
type input "$46.00"
type input "UNKNOWN"
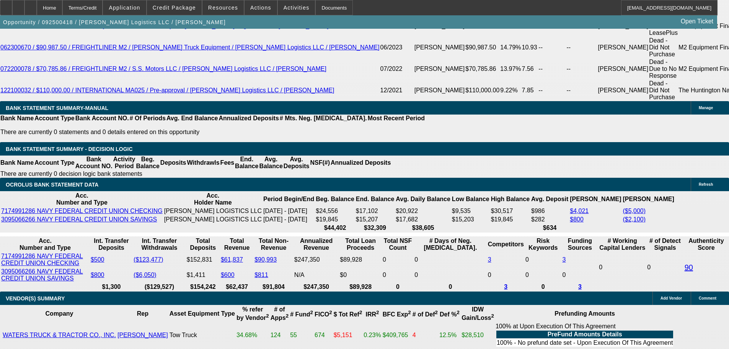
type input "2365"
type input "11.6"
type input "$4,730.00"
type input "$2,365.00"
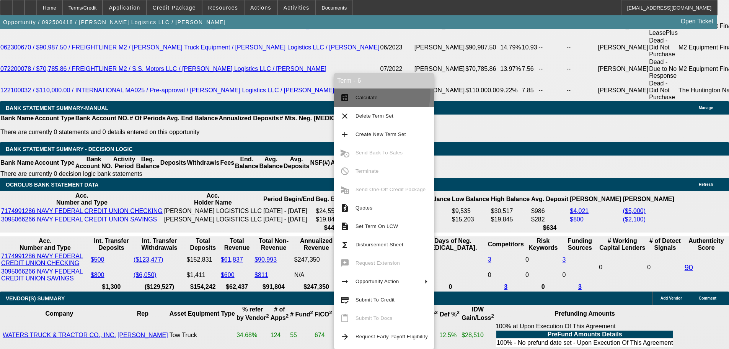
click at [361, 91] on button "calculate Calculate" at bounding box center [384, 97] width 100 height 18
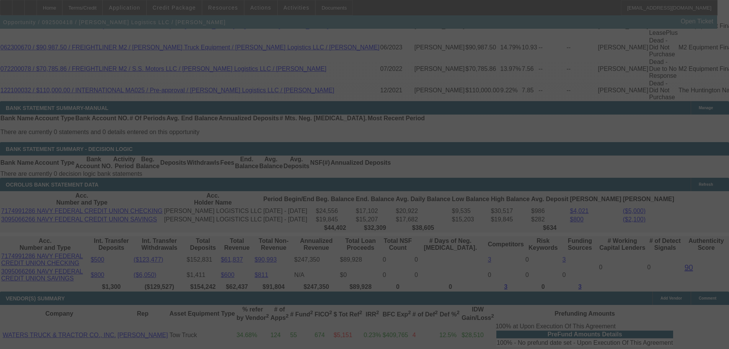
select select "0"
select select "2"
select select "0"
select select "6"
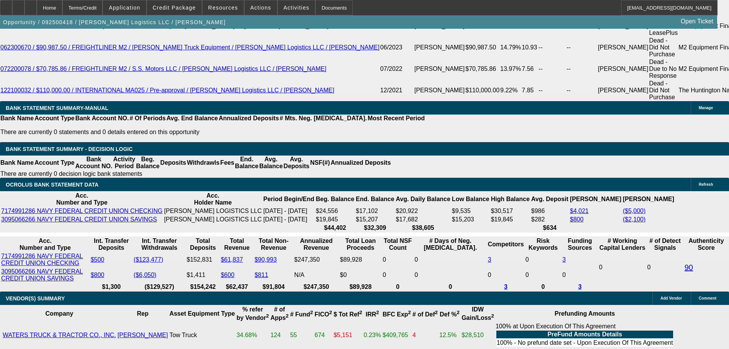
radio input "true"
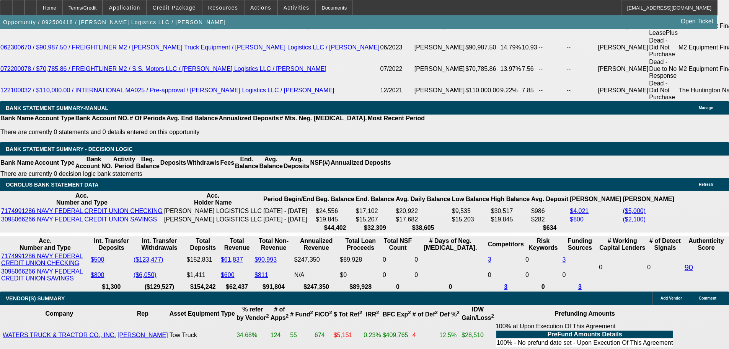
drag, startPoint x: 632, startPoint y: 157, endPoint x: 500, endPoint y: 157, distance: 132.0
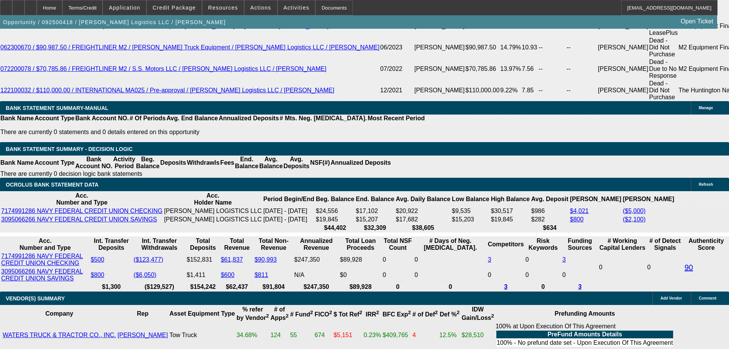
type textarea "Trying to explain to the guy the First Commons is the best--will consider buyra…"
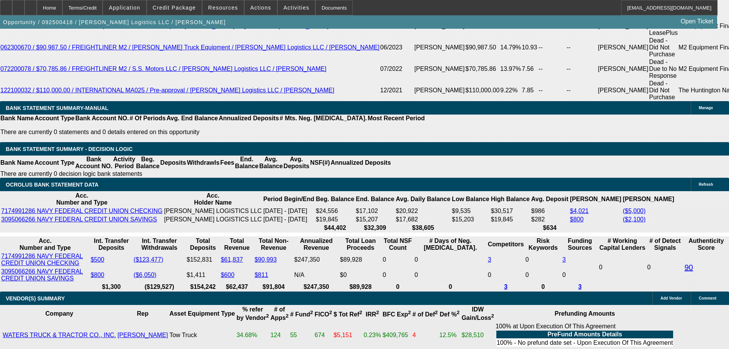
radio input "true"
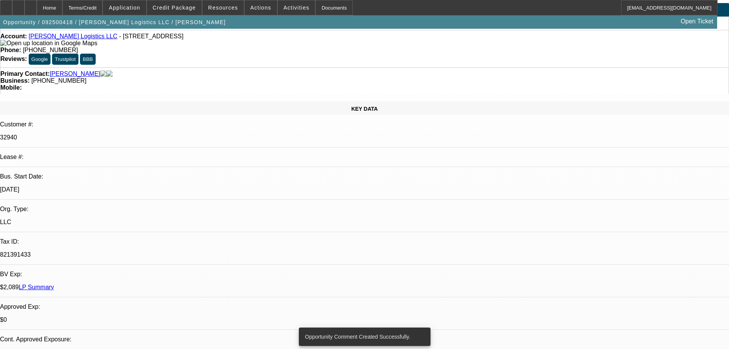
scroll to position [0, 0]
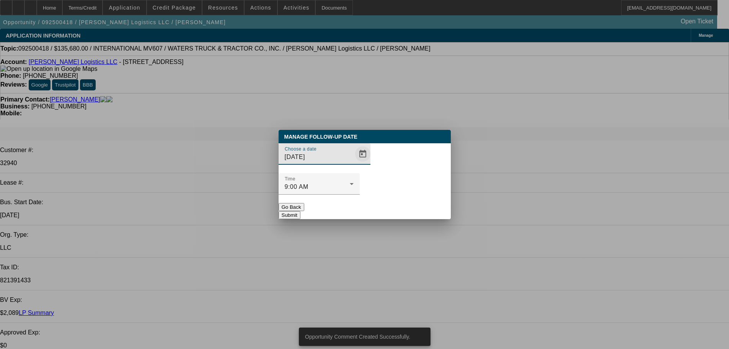
click at [354, 163] on span "Open calendar" at bounding box center [363, 154] width 18 height 18
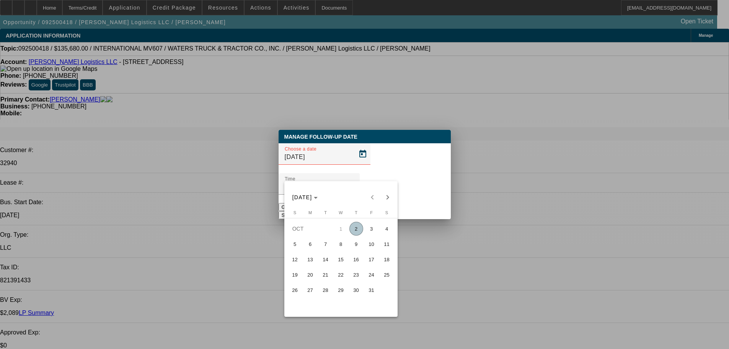
click at [341, 244] on span "8" at bounding box center [341, 244] width 14 height 14
type input "10/8/2025"
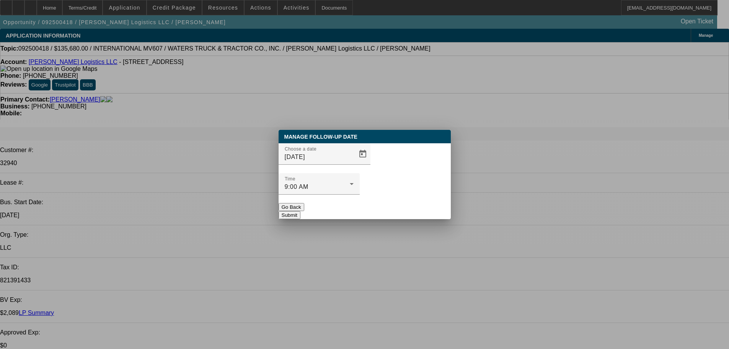
click at [300, 211] on button "Submit" at bounding box center [290, 215] width 22 height 8
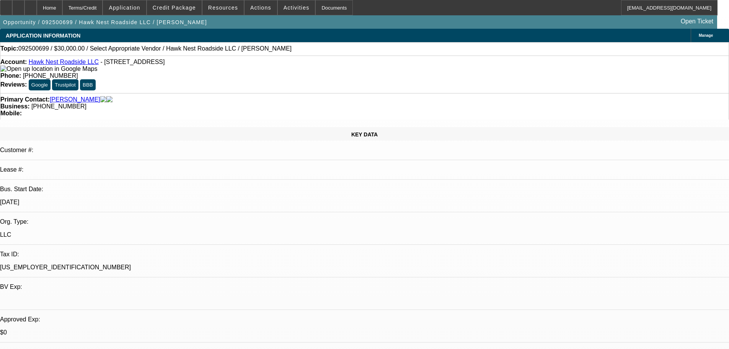
select select "0"
select select "2"
select select "0.1"
select select "4"
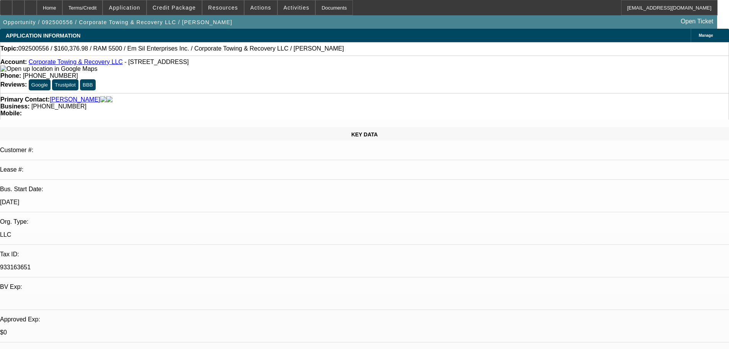
select select "0"
select select "2"
select select "0.1"
select select "4"
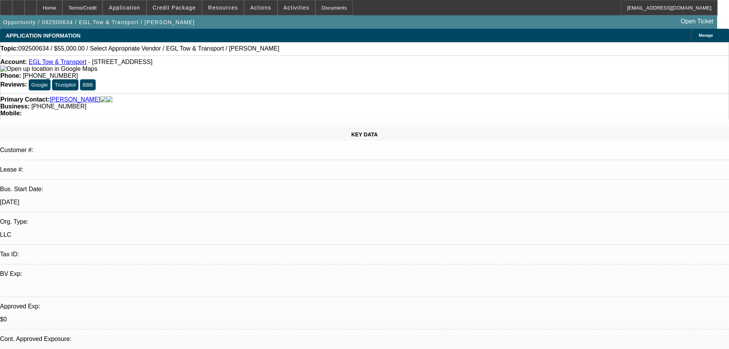
select select "0"
select select "2"
select select "0.1"
select select "4"
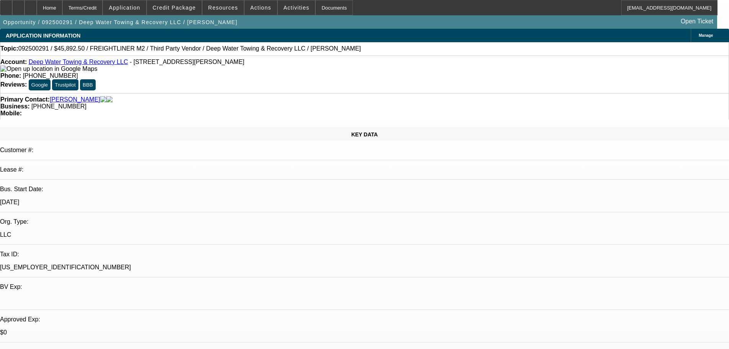
select select "0"
select select "6"
select select "0"
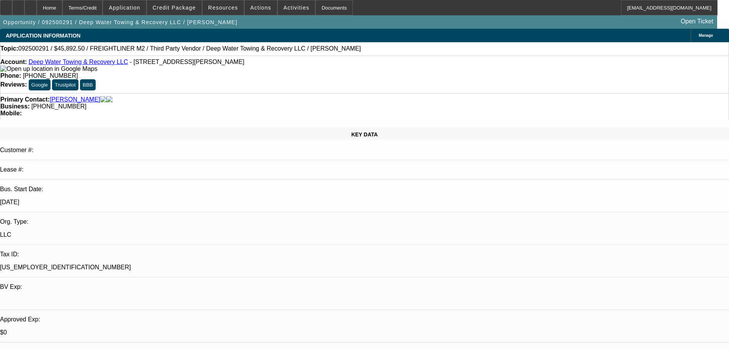
select select "0"
select select "6"
select select "0"
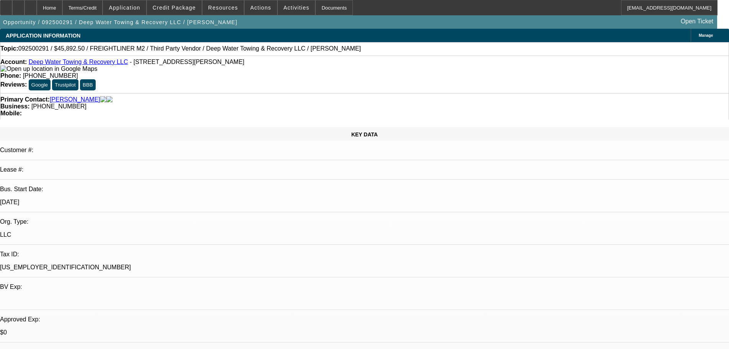
select select "0"
select select "6"
select select "0"
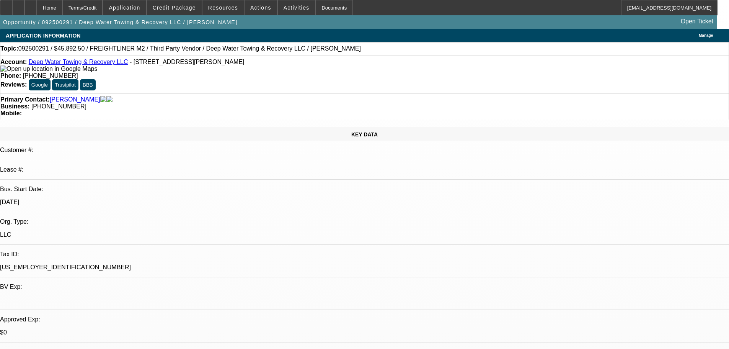
select select "6"
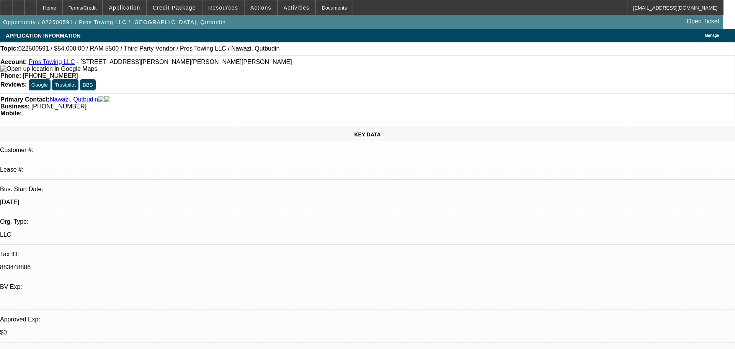
select select "0.2"
select select "2"
select select "0.1"
select select "4"
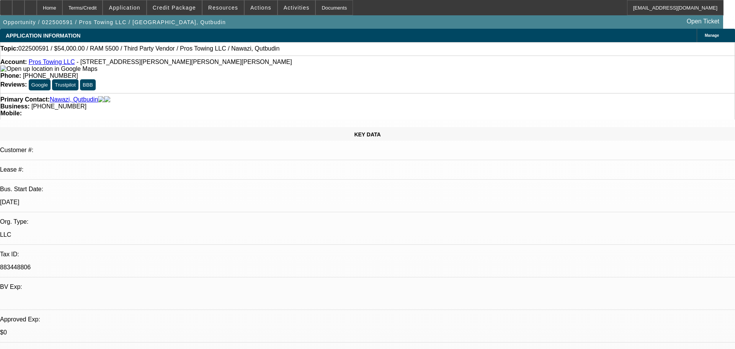
select select "0"
select select "2"
select select "0.1"
select select "4"
select select "0"
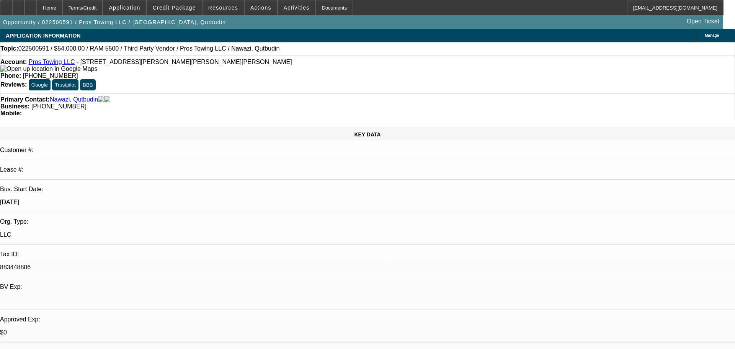
select select "2"
select select "0.1"
select select "4"
select select "0"
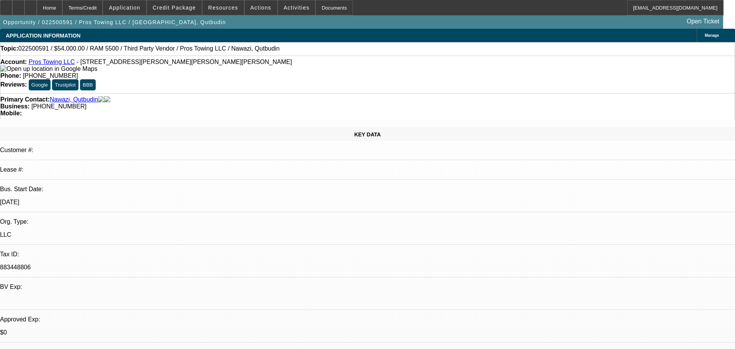
select select "2"
select select "0.1"
select select "4"
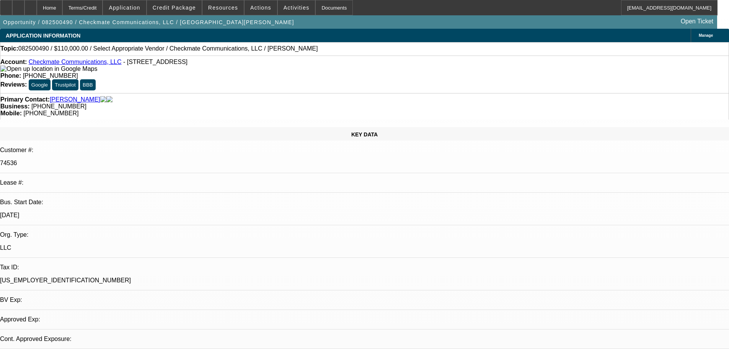
select select "0"
select select "2"
select select "0.1"
select select "4"
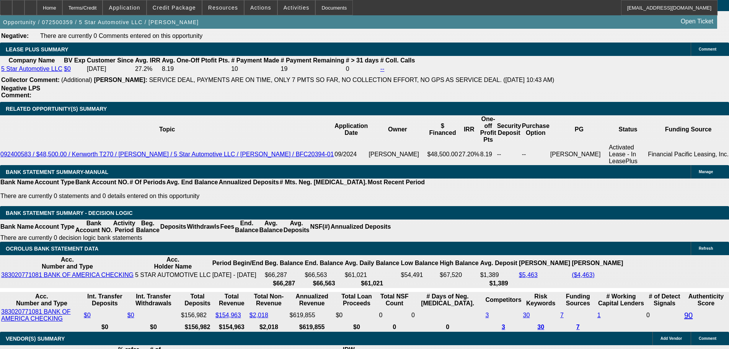
scroll to position [1280, 0]
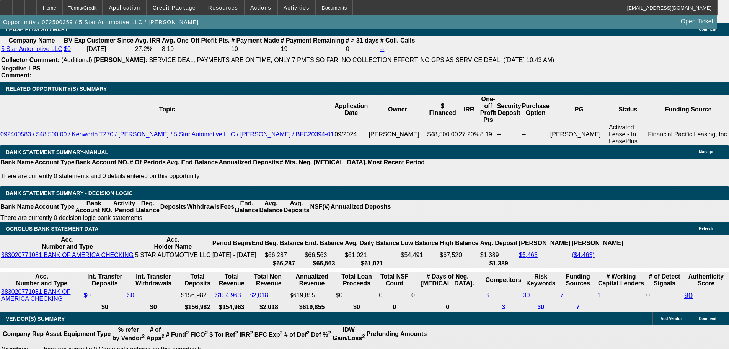
select select "0"
select select "6"
select select "0"
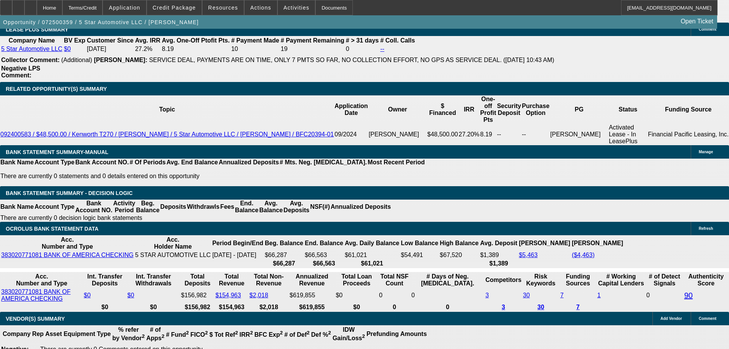
select select "0"
select select "6"
select select "0"
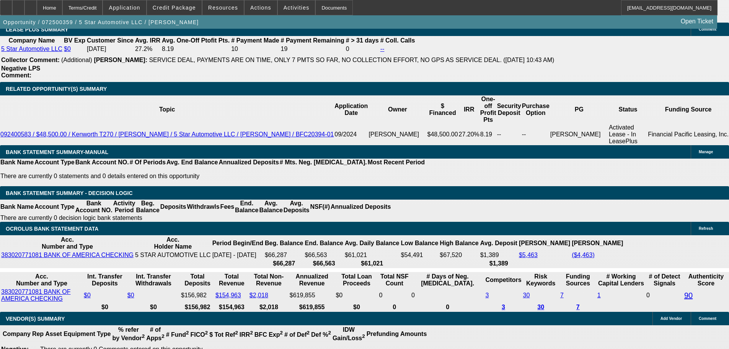
select select "0"
select select "6"
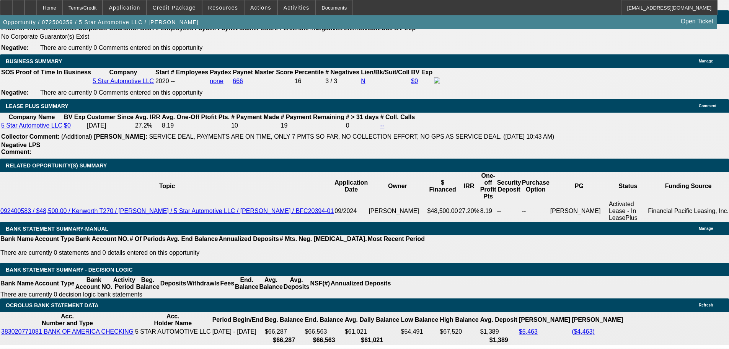
scroll to position [1266, 0]
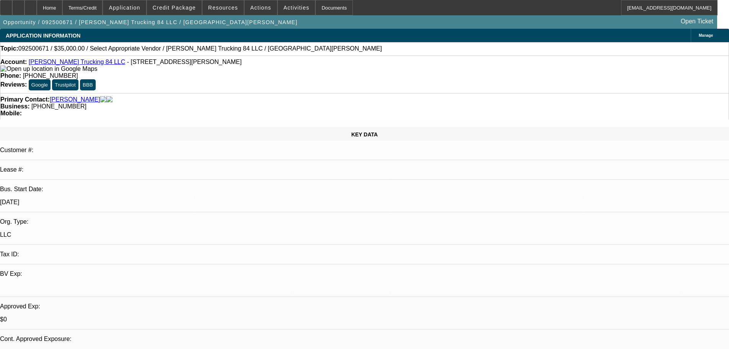
select select "0"
select select "2"
select select "0.1"
select select "4"
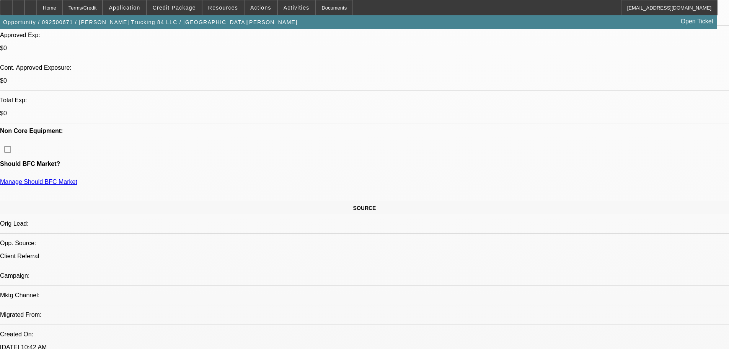
scroll to position [230, 0]
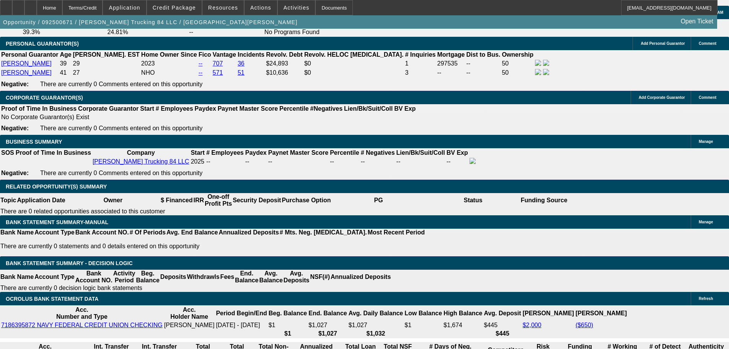
scroll to position [1110, 0]
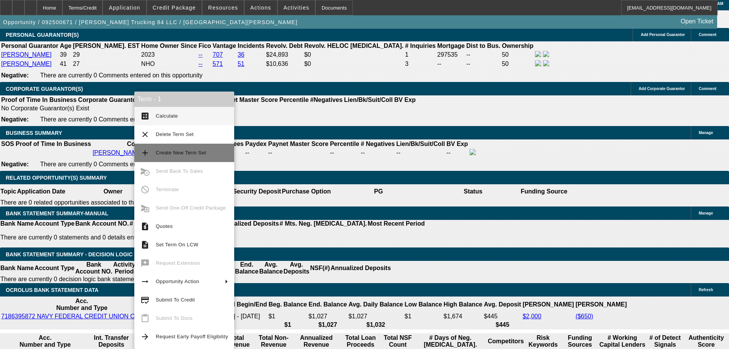
click at [198, 149] on span "Create New Term Set" at bounding box center [192, 152] width 72 height 9
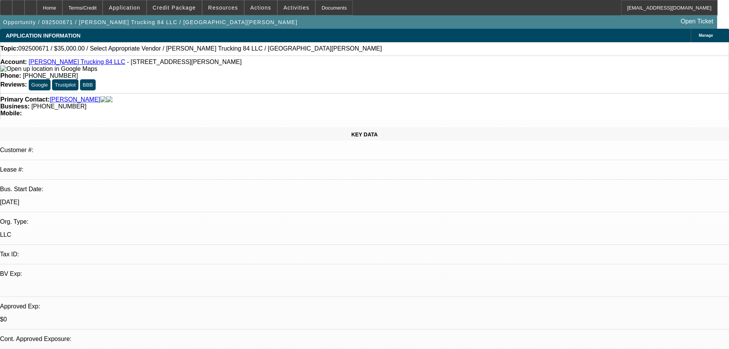
select select "0"
select select "2"
select select "0.1"
select select "4"
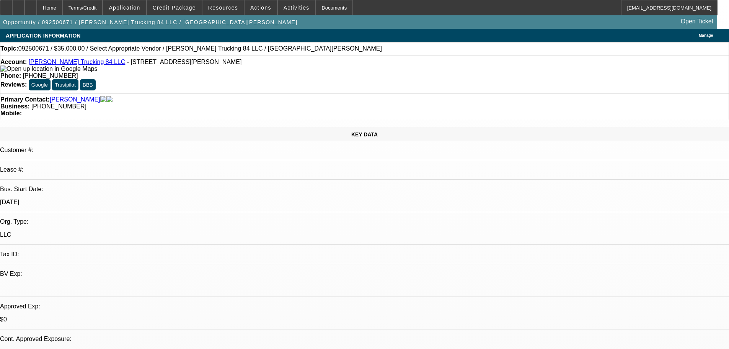
select select "0"
select select "2"
select select "0.1"
select select "4"
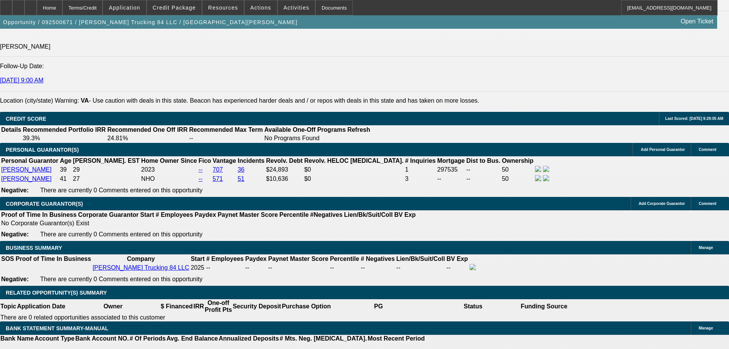
scroll to position [1021, 0]
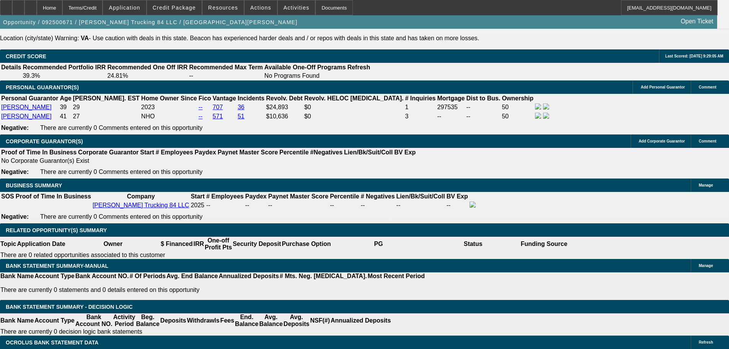
scroll to position [1097, 0]
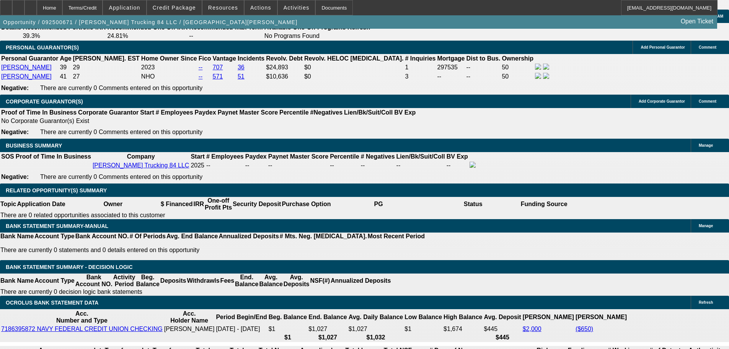
type input "$0.00"
